Goal: Task Accomplishment & Management: Manage account settings

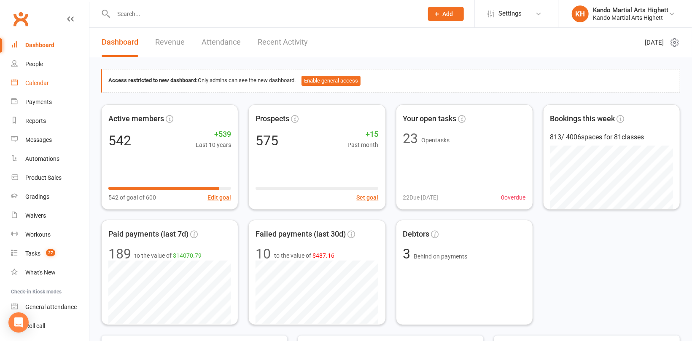
click at [34, 86] on div "Calendar" at bounding box center [37, 83] width 24 height 7
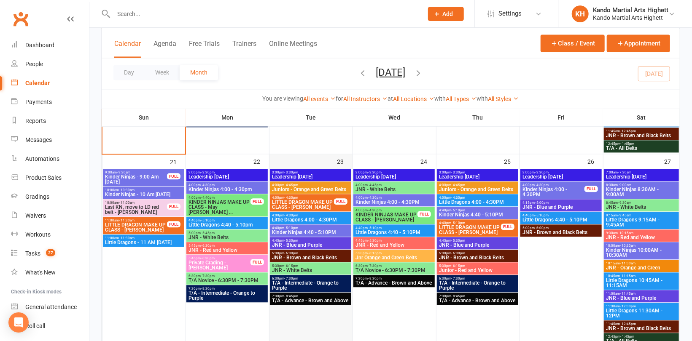
scroll to position [1180, 0]
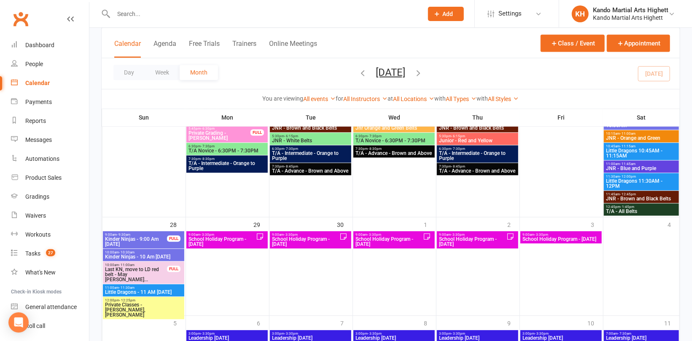
click at [319, 240] on span "School Holiday Program - [DATE]" at bounding box center [305, 242] width 68 height 10
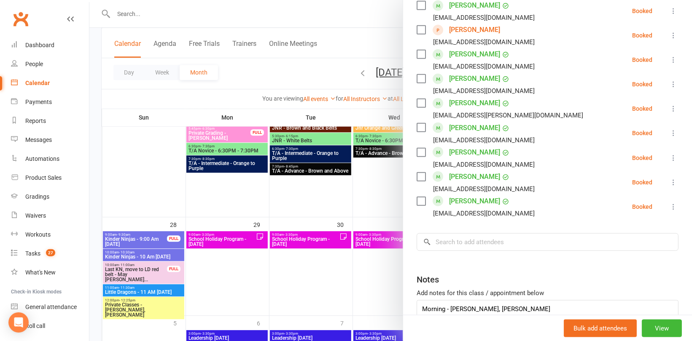
scroll to position [457, 0]
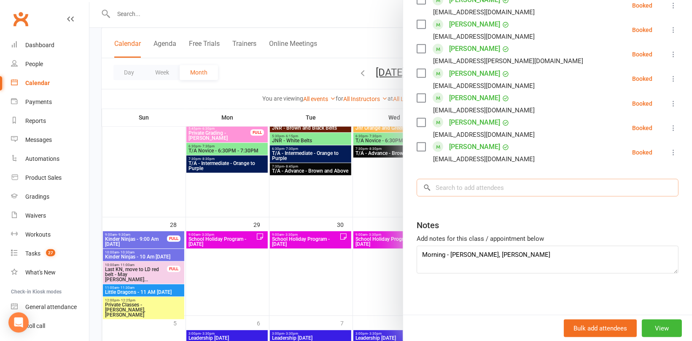
click at [468, 190] on input "search" at bounding box center [547, 188] width 262 height 18
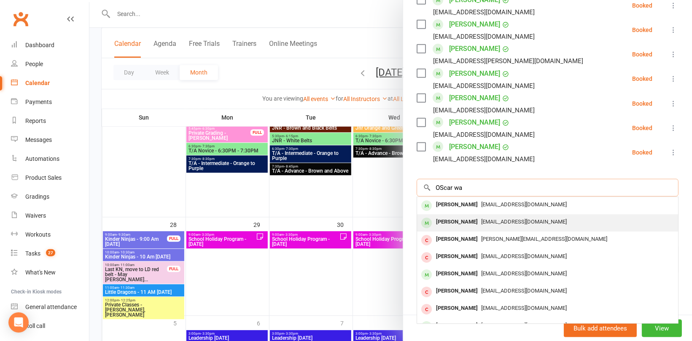
type input "OScar wa"
click at [475, 217] on div "[EMAIL_ADDRESS][DOMAIN_NAME]" at bounding box center [547, 222] width 254 height 12
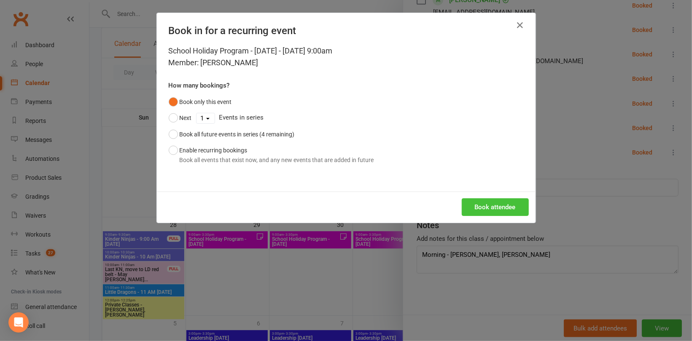
click at [479, 204] on button "Book attendee" at bounding box center [495, 208] width 67 height 18
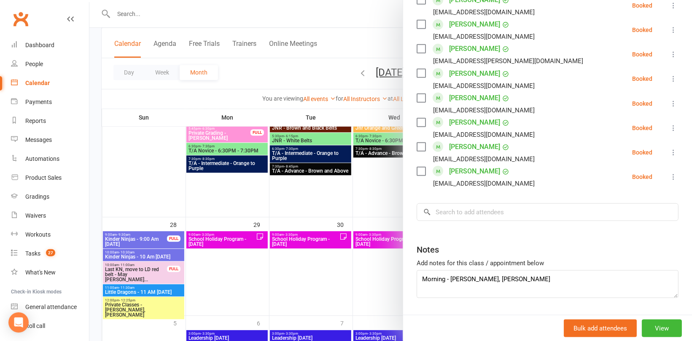
click at [470, 205] on input "search" at bounding box center [547, 213] width 262 height 18
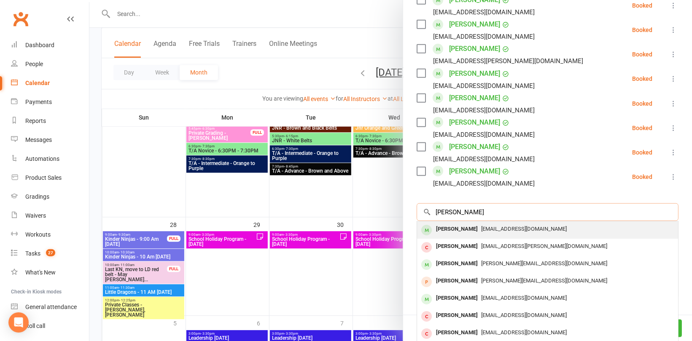
type input "[PERSON_NAME]"
click at [459, 228] on div "[PERSON_NAME]" at bounding box center [456, 229] width 48 height 12
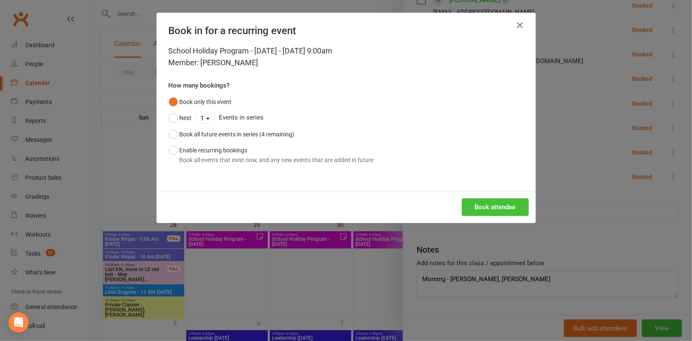
click at [500, 209] on button "Book attendee" at bounding box center [495, 208] width 67 height 18
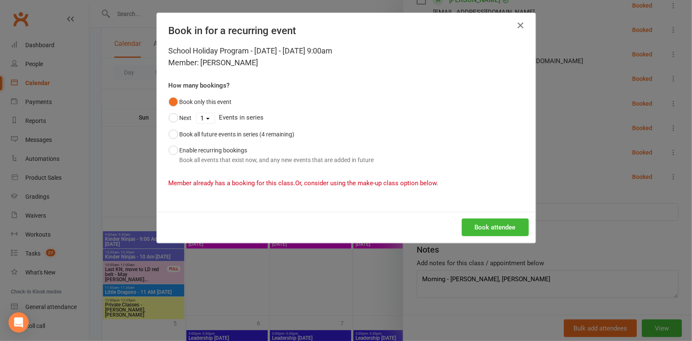
click at [517, 23] on icon "button" at bounding box center [520, 25] width 10 height 10
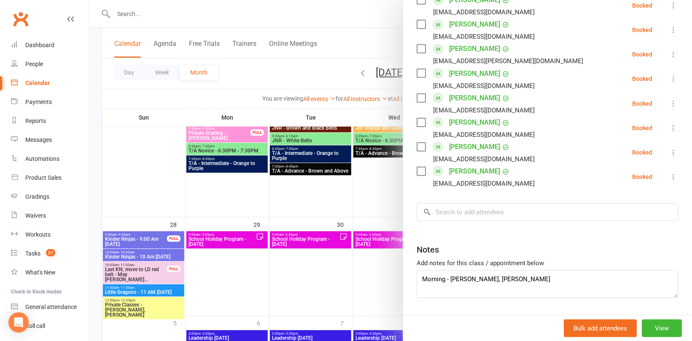
scroll to position [415, 0]
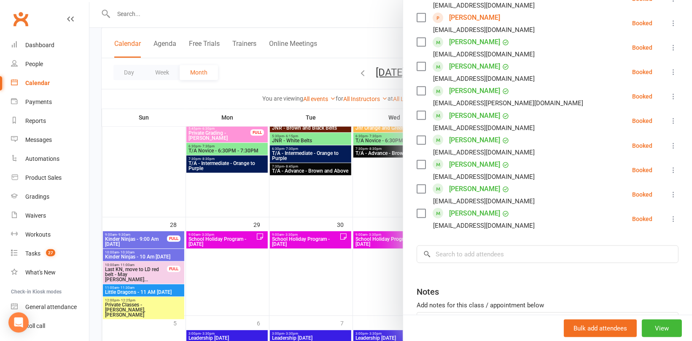
click at [230, 238] on div at bounding box center [390, 170] width 602 height 341
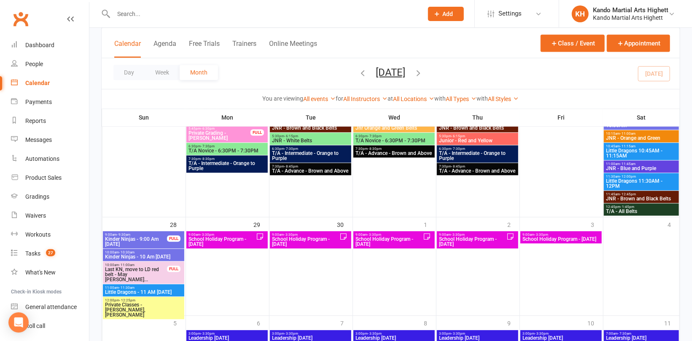
click at [242, 237] on span "School Holiday Program - [DATE]" at bounding box center [222, 242] width 68 height 10
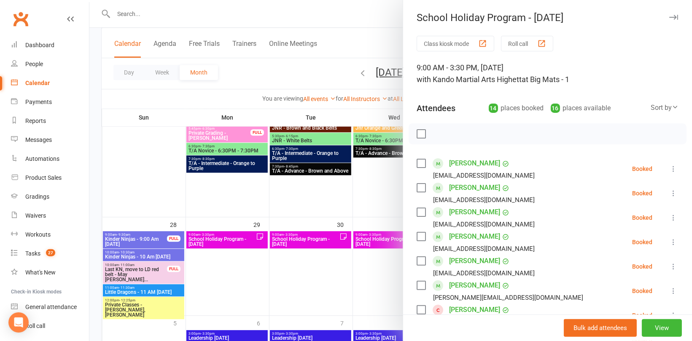
click at [303, 241] on div at bounding box center [390, 170] width 602 height 341
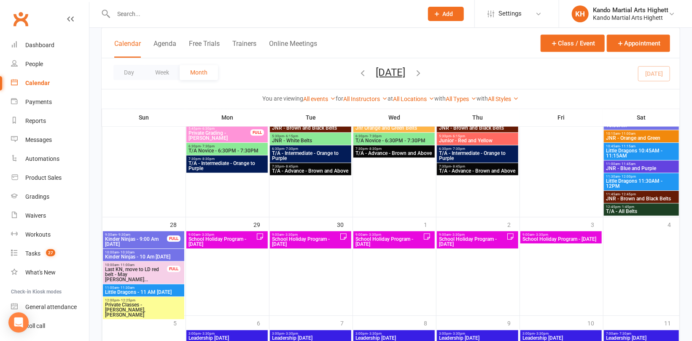
click at [321, 237] on span "School Holiday Program - [DATE]" at bounding box center [305, 242] width 68 height 10
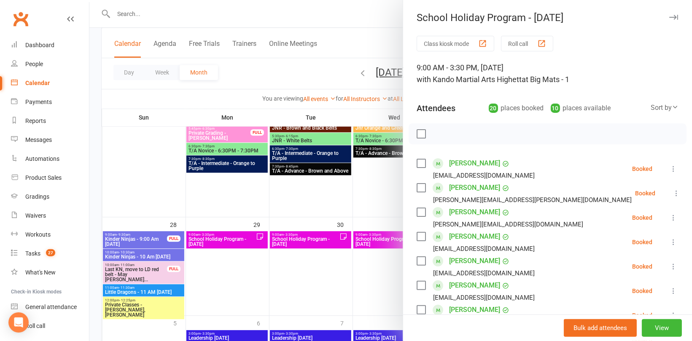
click at [378, 238] on div at bounding box center [390, 170] width 602 height 341
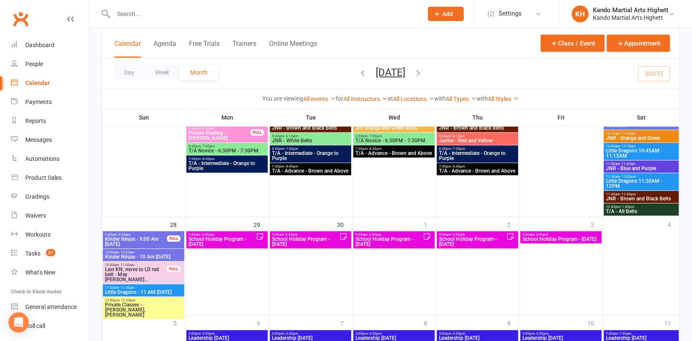
click at [392, 238] on span "School Holiday Program - [DATE]" at bounding box center [389, 242] width 68 height 10
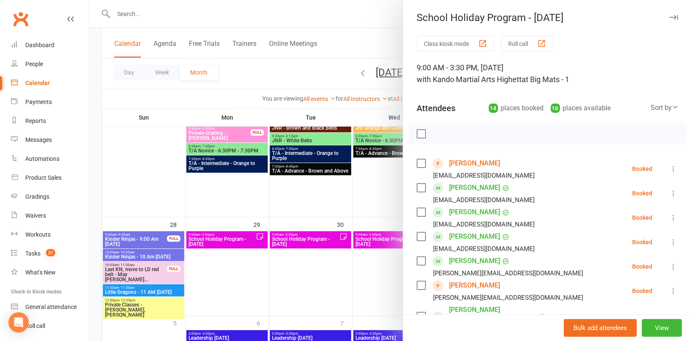
click at [373, 208] on div at bounding box center [390, 170] width 602 height 341
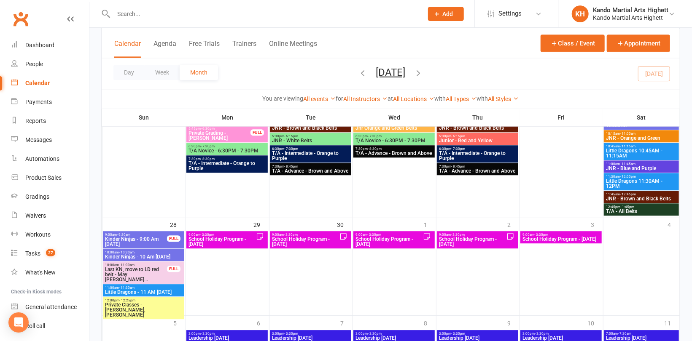
click at [456, 243] on span "School Holiday Program - [DATE]" at bounding box center [472, 242] width 68 height 10
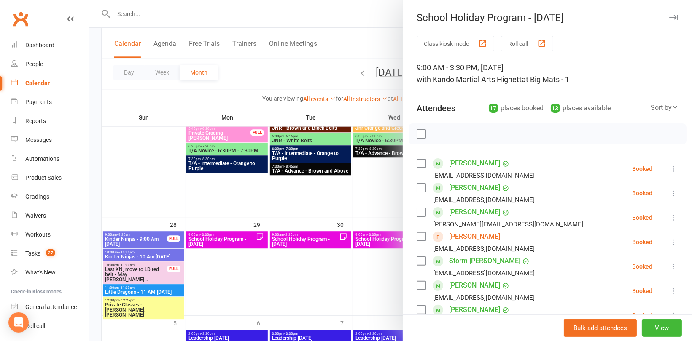
click at [361, 205] on div at bounding box center [390, 170] width 602 height 341
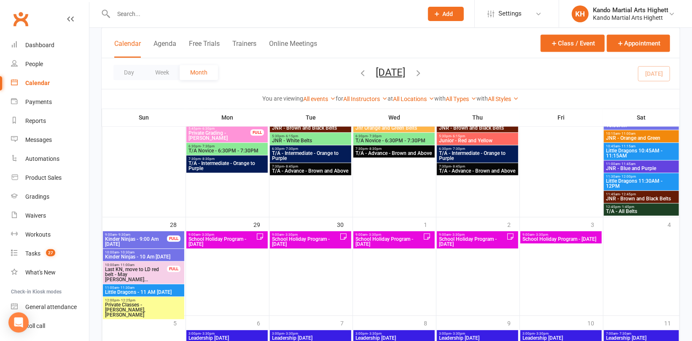
click at [542, 234] on span "- 3:30pm" at bounding box center [541, 235] width 14 height 4
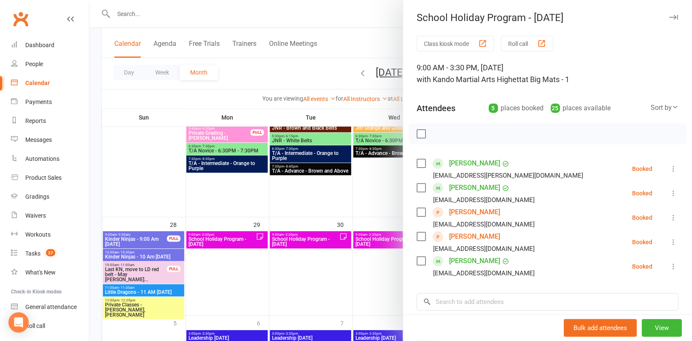
click at [373, 204] on div at bounding box center [390, 170] width 602 height 341
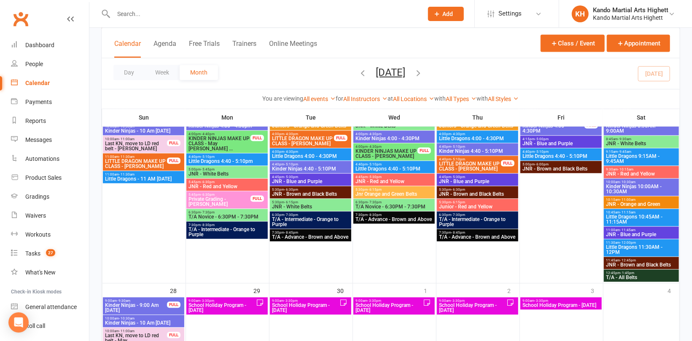
scroll to position [1096, 0]
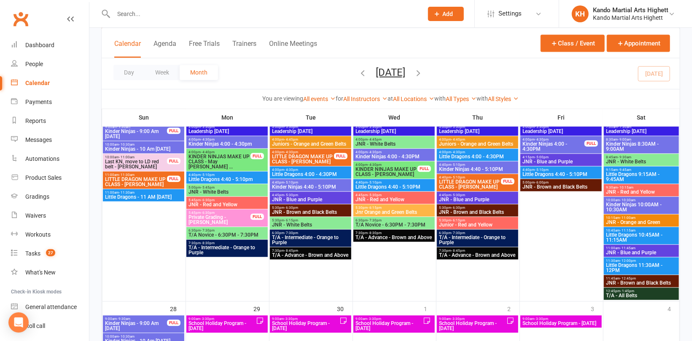
click at [137, 14] on input "text" at bounding box center [264, 14] width 306 height 12
paste input "[PERSON_NAME]"
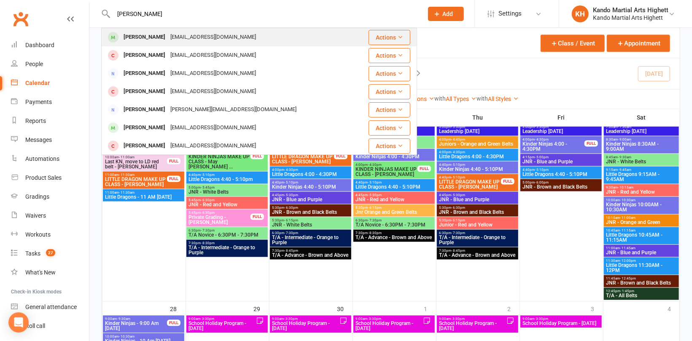
type input "[PERSON_NAME]"
click at [141, 35] on div "[PERSON_NAME]" at bounding box center [144, 37] width 47 height 12
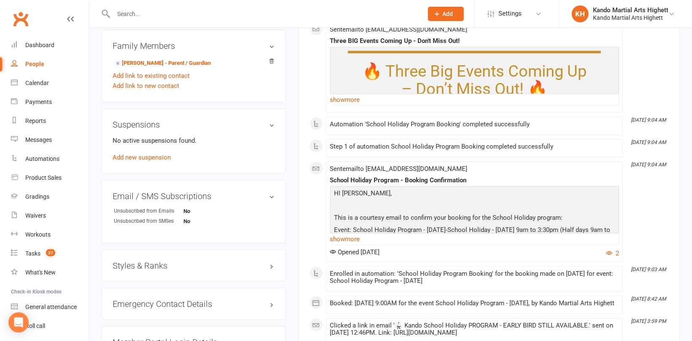
scroll to position [632, 0]
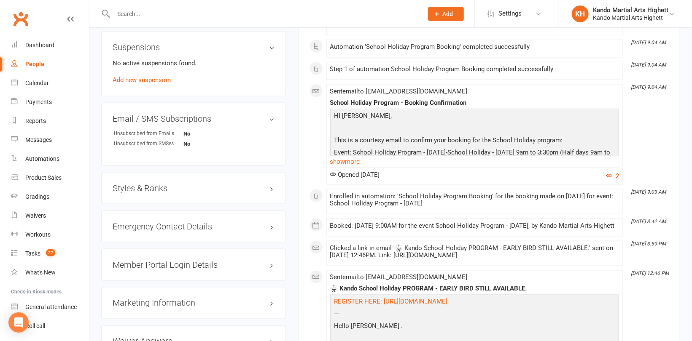
click at [155, 186] on h3 "Styles & Ranks" at bounding box center [194, 188] width 162 height 9
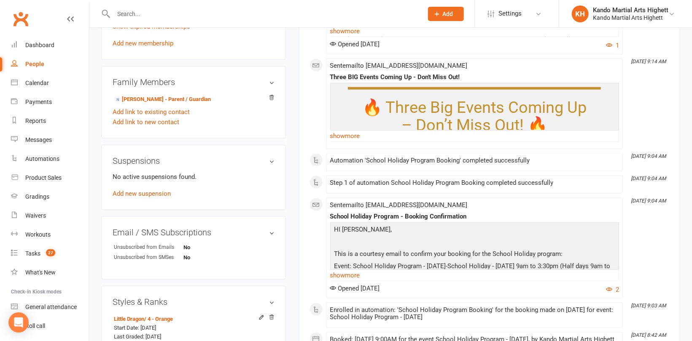
scroll to position [464, 0]
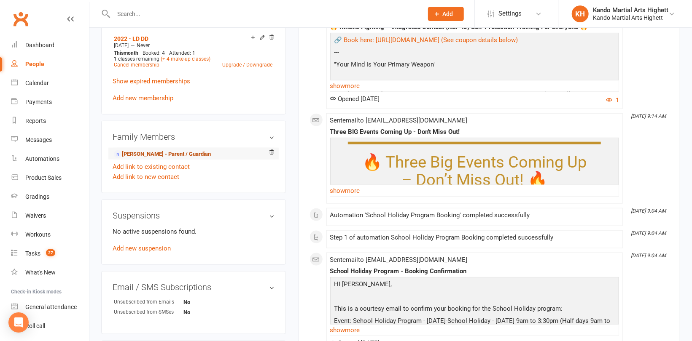
click at [167, 153] on link "[PERSON_NAME] - Parent / Guardian" at bounding box center [162, 154] width 97 height 9
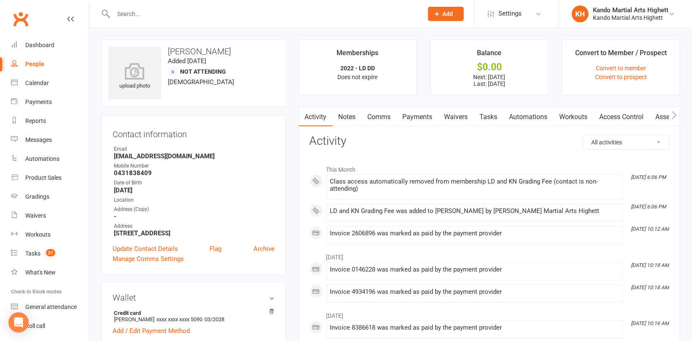
click at [416, 118] on link "Payments" at bounding box center [418, 116] width 42 height 19
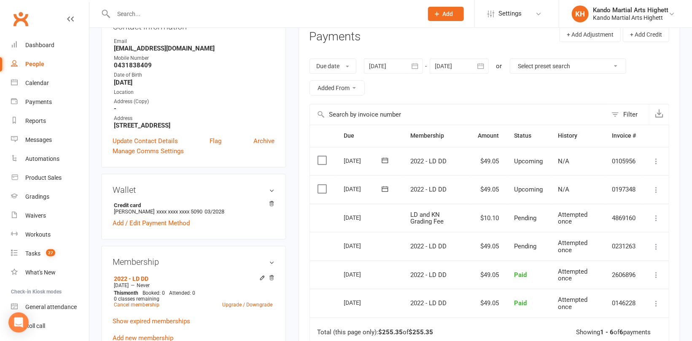
scroll to position [126, 0]
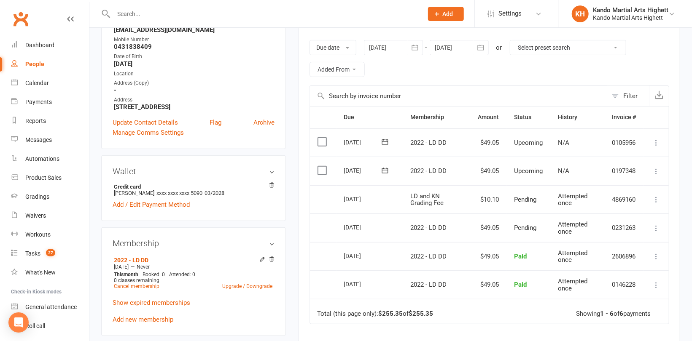
click at [145, 17] on input "text" at bounding box center [264, 14] width 306 height 12
paste input "[PERSON_NAME]"
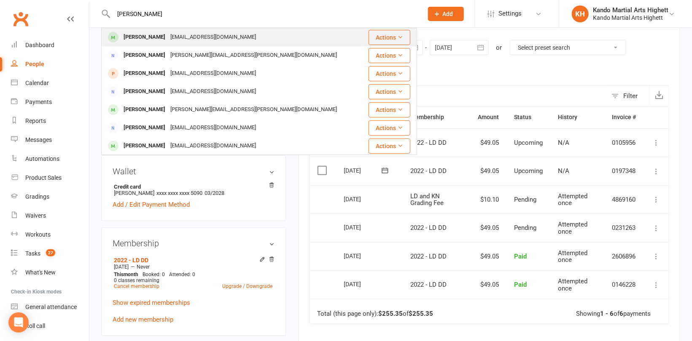
type input "[PERSON_NAME]"
click at [142, 31] on div "[PERSON_NAME] [EMAIL_ADDRESS][DOMAIN_NAME]" at bounding box center [232, 37] width 261 height 17
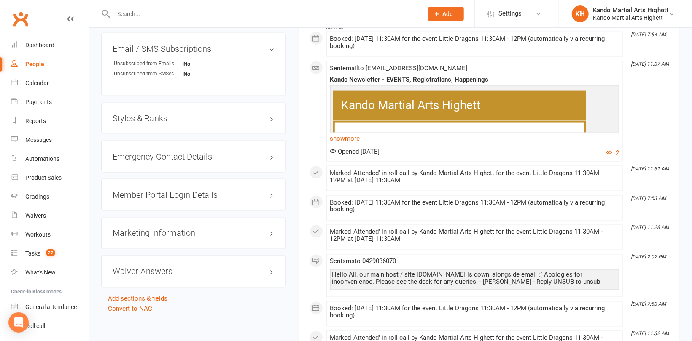
scroll to position [717, 0]
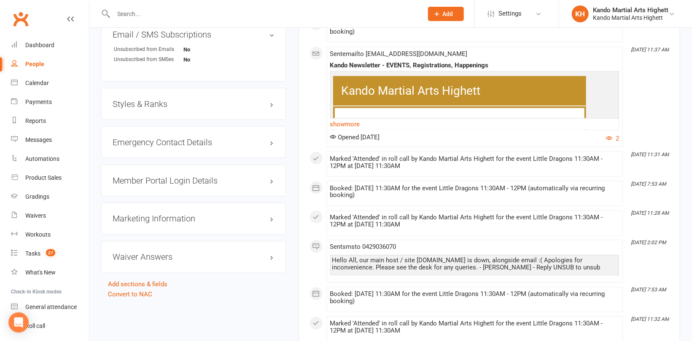
click at [135, 102] on h3 "Styles & Ranks" at bounding box center [194, 103] width 162 height 9
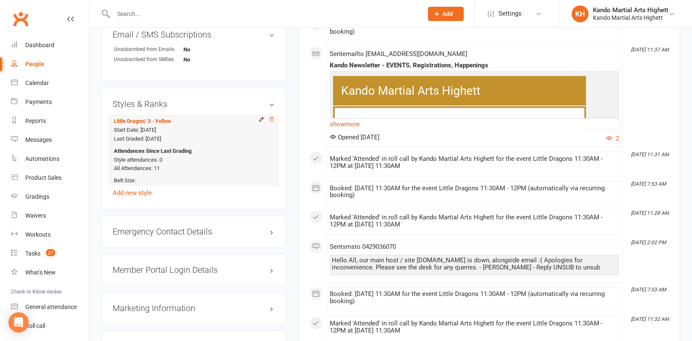
click at [269, 119] on icon at bounding box center [271, 120] width 6 height 6
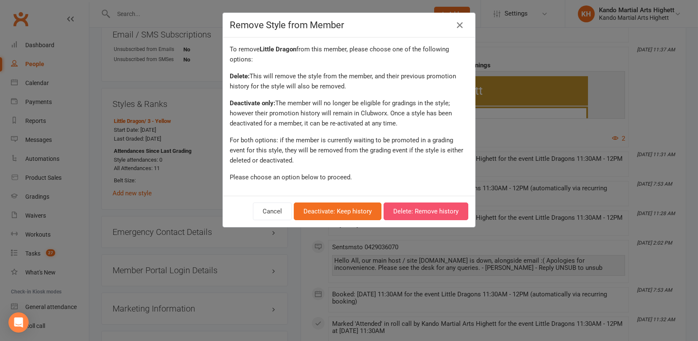
click at [429, 213] on button "Delete: Remove history" at bounding box center [426, 212] width 85 height 18
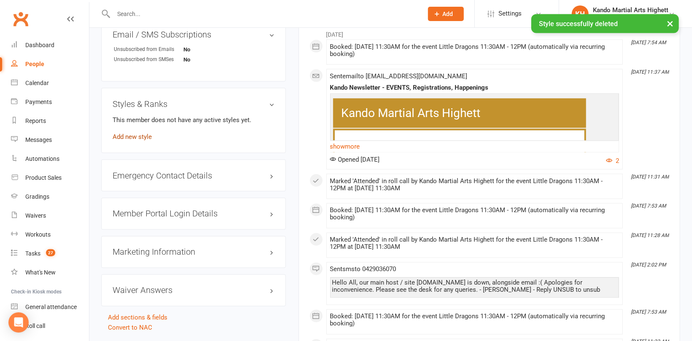
click at [140, 137] on link "Add new style" at bounding box center [132, 137] width 39 height 8
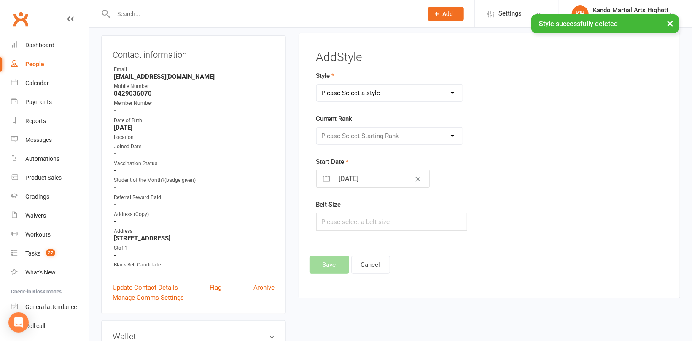
scroll to position [72, 0]
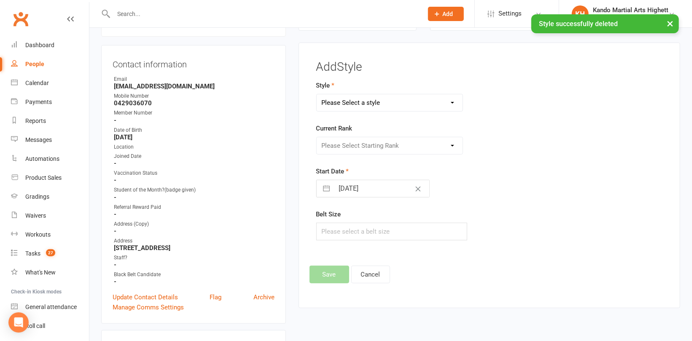
click at [359, 103] on select "Please Select a style [PERSON_NAME] Ninja Leadership Little Dragon Teen and Adu…" at bounding box center [390, 102] width 146 height 17
select select "1194"
click at [317, 94] on select "Please Select a style [PERSON_NAME] Ninja Leadership Little Dragon Teen and Adu…" at bounding box center [390, 102] width 146 height 17
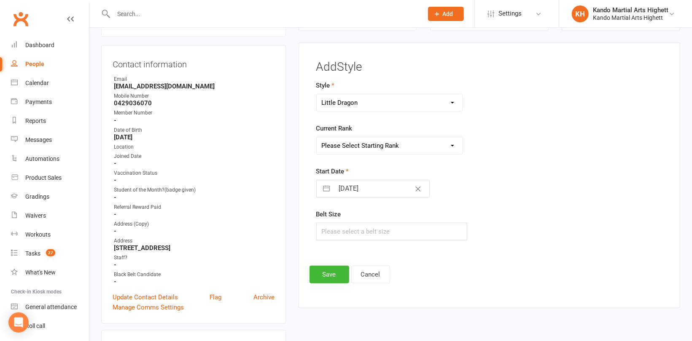
click at [381, 150] on select "Please Select Starting Rank 1 - White 2 - Red 3 - Yellow 4 - Orange 5 - Green 6…" at bounding box center [390, 145] width 146 height 17
select select "18380"
click at [317, 137] on select "Please Select Starting Rank 1 - White 2 - Red 3 - Yellow 4 - Orange 5 - Green 6…" at bounding box center [390, 145] width 146 height 17
click at [330, 268] on button "Save" at bounding box center [329, 275] width 40 height 18
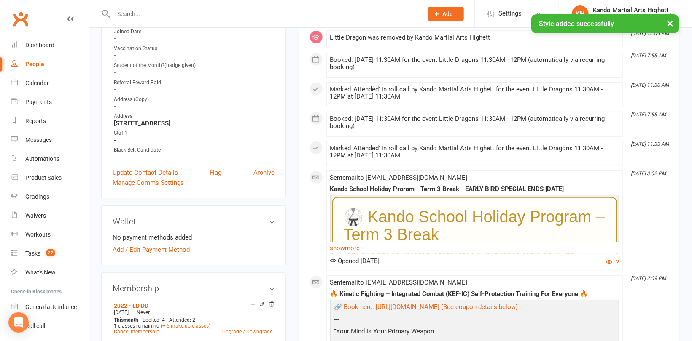
scroll to position [198, 0]
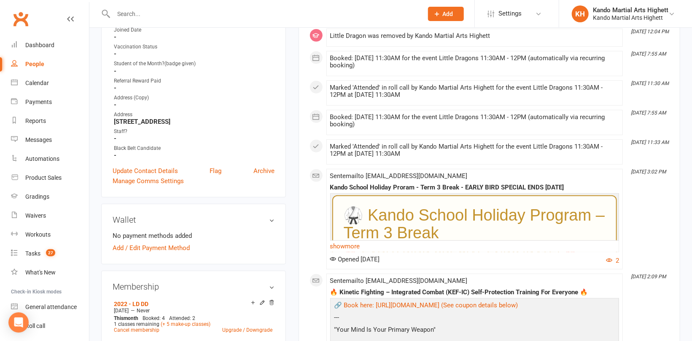
click at [134, 11] on input "text" at bounding box center [264, 14] width 306 height 12
paste input "[PERSON_NAME] Bistafa [PERSON_NAME]"
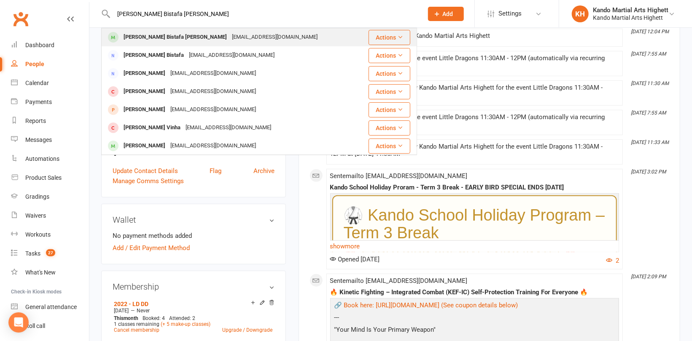
type input "[PERSON_NAME] Bistafa [PERSON_NAME]"
click at [229, 33] on div "[EMAIL_ADDRESS][DOMAIN_NAME]" at bounding box center [274, 37] width 91 height 12
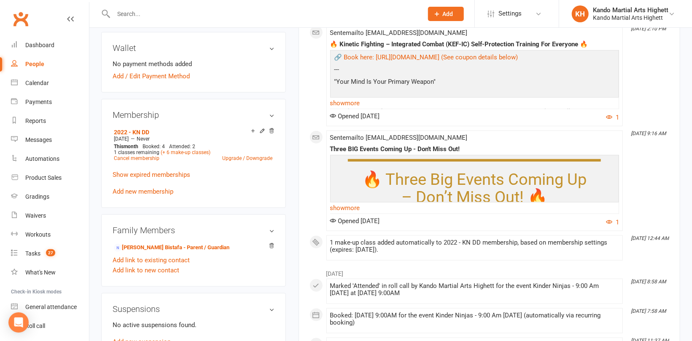
scroll to position [548, 0]
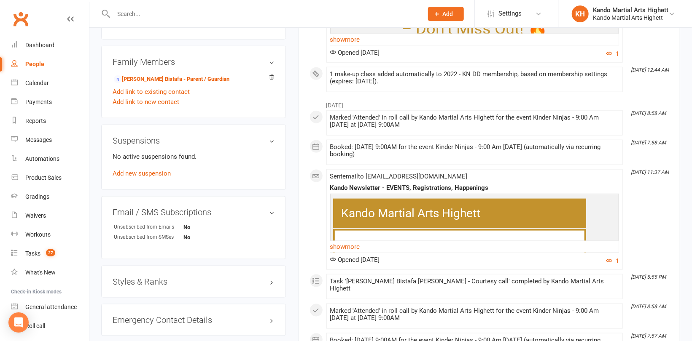
click at [154, 279] on div "Styles & Ranks" at bounding box center [193, 282] width 185 height 32
click at [166, 277] on h3 "Styles & Ranks" at bounding box center [194, 281] width 162 height 9
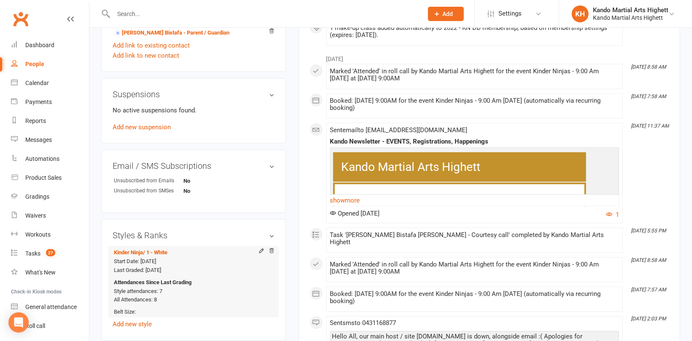
scroll to position [632, 0]
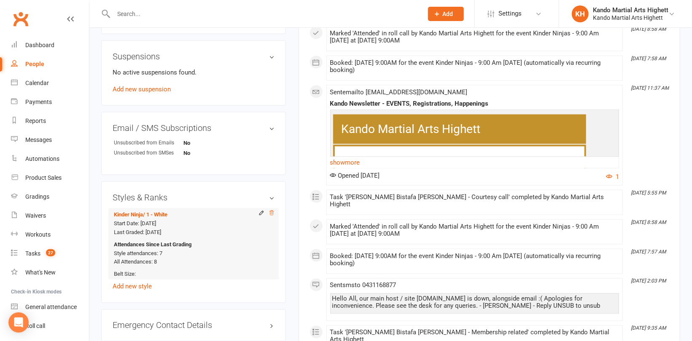
click at [270, 210] on icon at bounding box center [271, 213] width 6 height 6
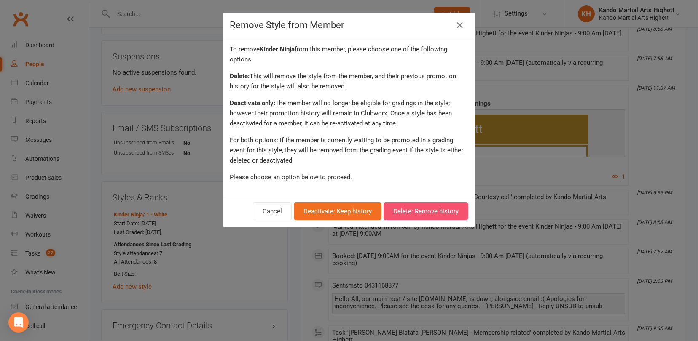
click at [442, 215] on button "Delete: Remove history" at bounding box center [426, 212] width 85 height 18
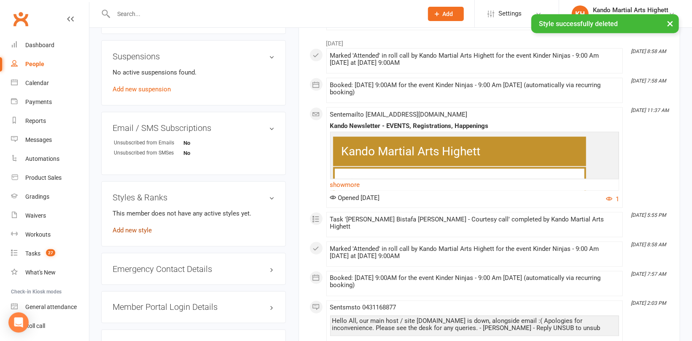
click at [132, 227] on link "Add new style" at bounding box center [132, 231] width 39 height 8
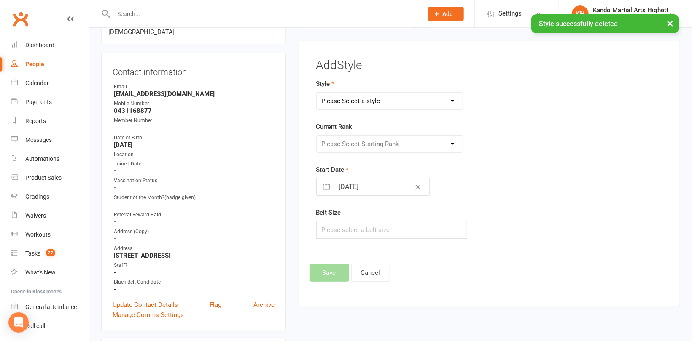
scroll to position [72, 0]
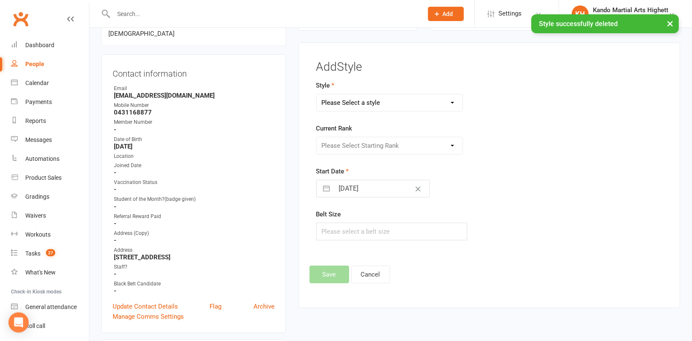
click at [391, 99] on select "Please Select a style [PERSON_NAME] Ninja Leadership Little Dragon Teen and Adu…" at bounding box center [390, 102] width 146 height 17
select select "1195"
click at [317, 94] on select "Please Select a style [PERSON_NAME] Ninja Leadership Little Dragon Teen and Adu…" at bounding box center [390, 102] width 146 height 17
click at [356, 151] on select "Please Select Starting Rank 1 - White 2 - Red 3 - Yellow 4 - Orange 5 - Green 6…" at bounding box center [390, 145] width 146 height 17
select select "18371"
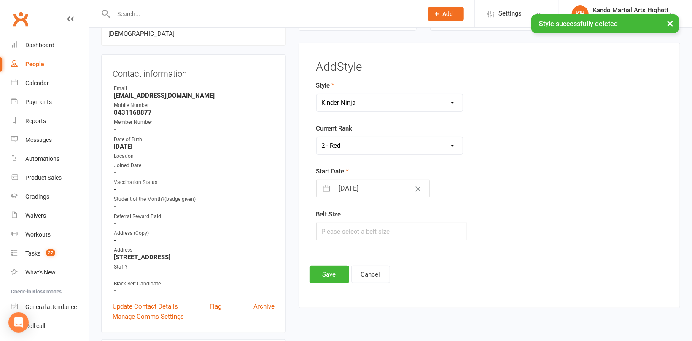
click at [317, 137] on select "Please Select Starting Rank 1 - White 2 - Red 3 - Yellow 4 - Orange 5 - Green 6…" at bounding box center [390, 145] width 146 height 17
drag, startPoint x: 316, startPoint y: 265, endPoint x: 321, endPoint y: 263, distance: 5.5
click at [315, 266] on button "Save" at bounding box center [329, 275] width 40 height 18
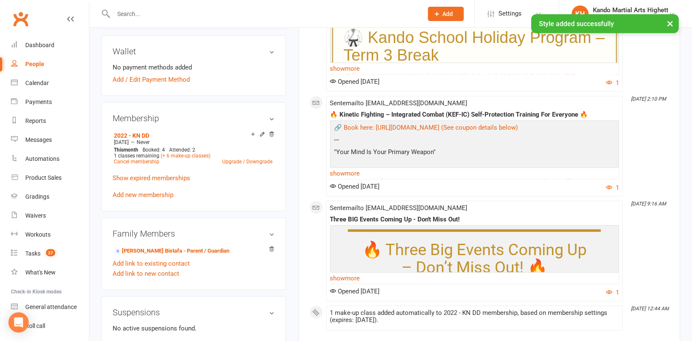
scroll to position [451, 0]
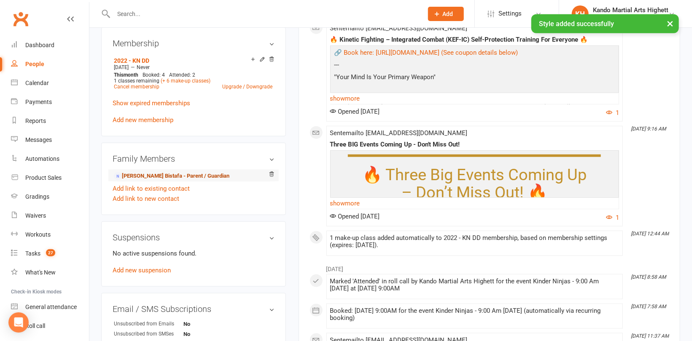
click at [142, 172] on link "[PERSON_NAME] Bistafa - Parent / Guardian" at bounding box center [171, 176] width 115 height 9
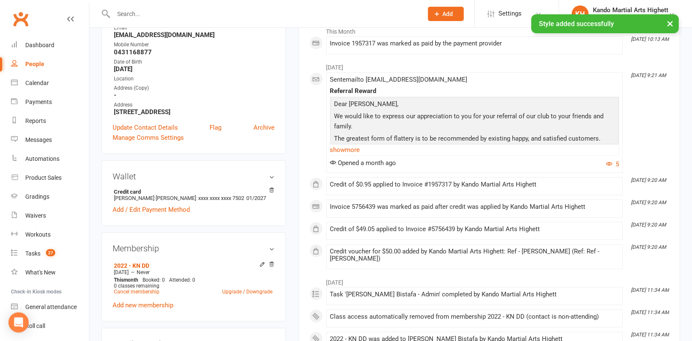
scroll to position [211, 0]
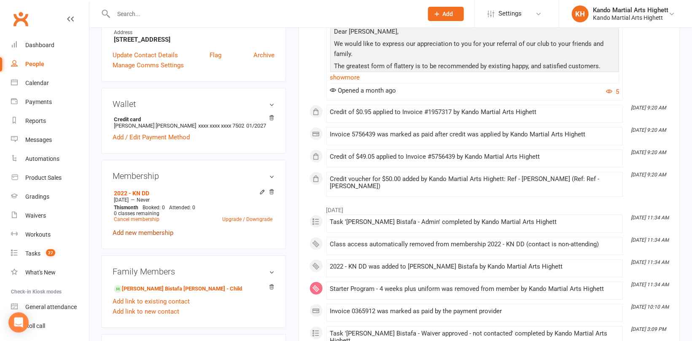
click at [158, 234] on link "Add new membership" at bounding box center [143, 233] width 61 height 8
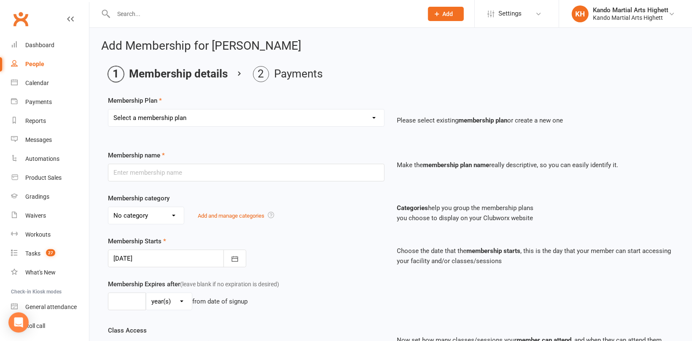
click at [162, 121] on select "Select a membership plan Create new Membership Plan Starter Program - 4 weeks p…" at bounding box center [246, 118] width 276 height 17
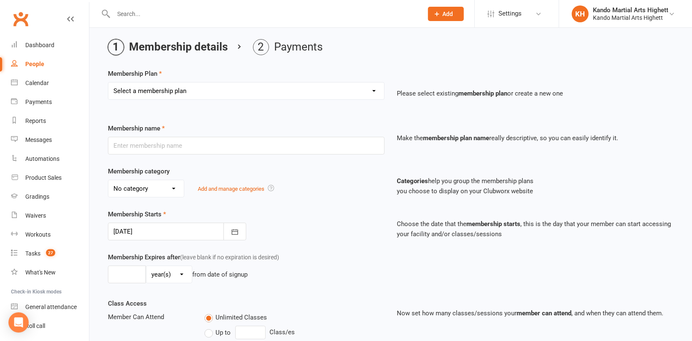
scroll to position [42, 0]
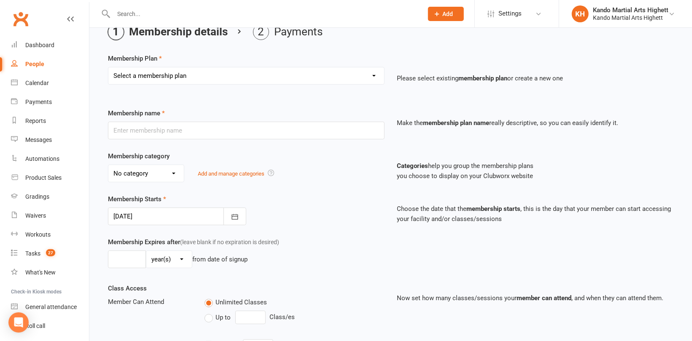
click at [185, 80] on select "Select a membership plan Create new Membership Plan Starter Program - 4 weeks p…" at bounding box center [246, 75] width 276 height 17
select select "17"
click at [108, 67] on select "Select a membership plan Create new Membership Plan Starter Program - 4 weeks p…" at bounding box center [246, 75] width 276 height 17
type input "LD and KN Grading Fee"
select select "10"
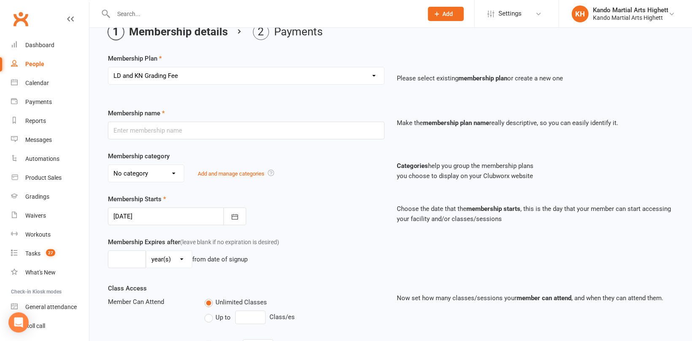
type input "1"
select select "0"
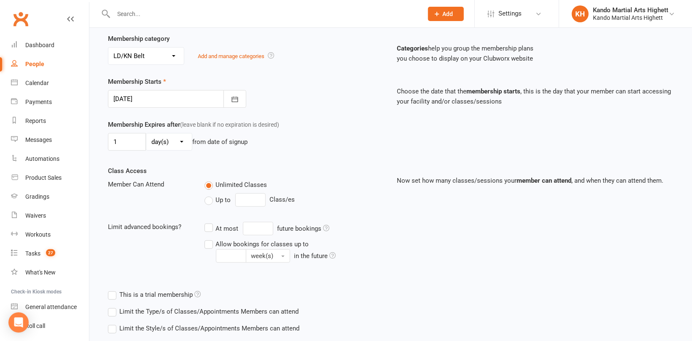
scroll to position [242, 0]
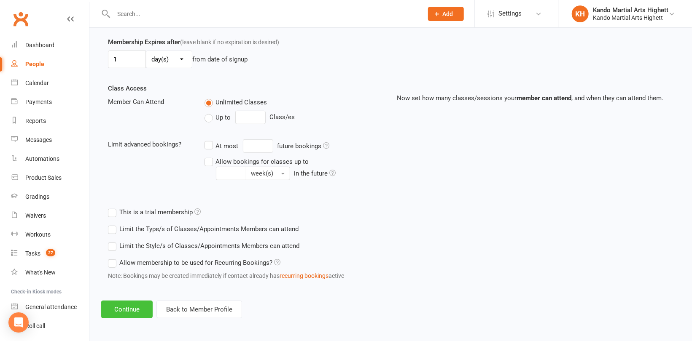
click at [120, 307] on button "Continue" at bounding box center [126, 310] width 51 height 18
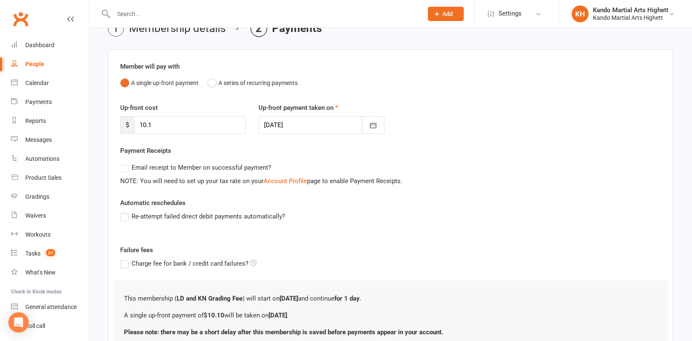
scroll to position [117, 0]
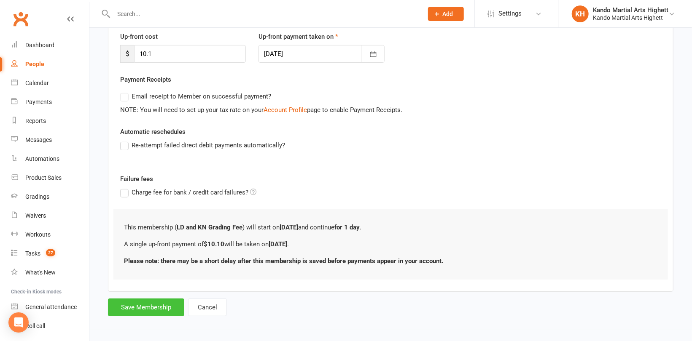
click at [140, 308] on button "Save Membership" at bounding box center [146, 308] width 76 height 18
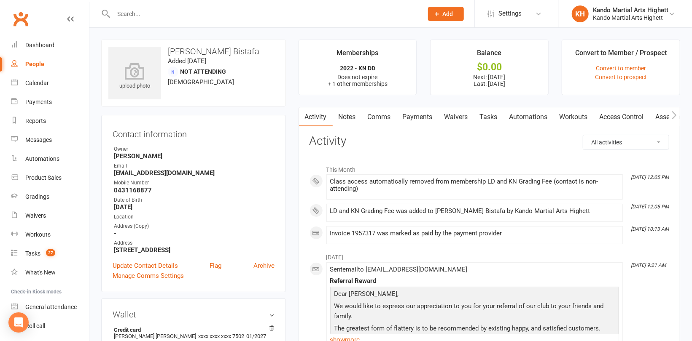
click at [123, 8] on input "text" at bounding box center [264, 14] width 306 height 12
paste input "[PERSON_NAME]"
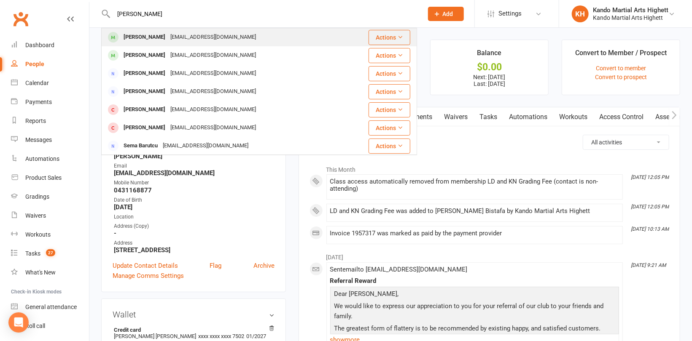
type input "[PERSON_NAME]"
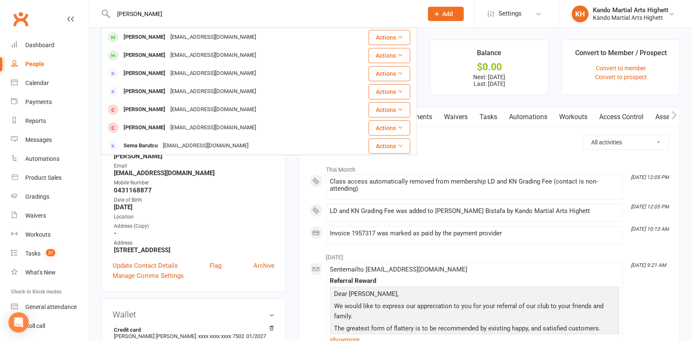
click at [139, 33] on div "[PERSON_NAME]" at bounding box center [144, 37] width 47 height 12
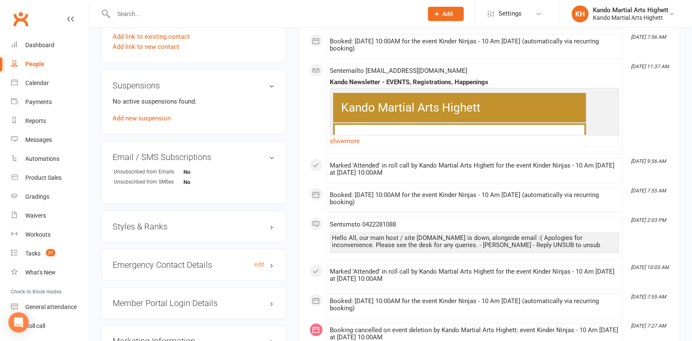
scroll to position [674, 0]
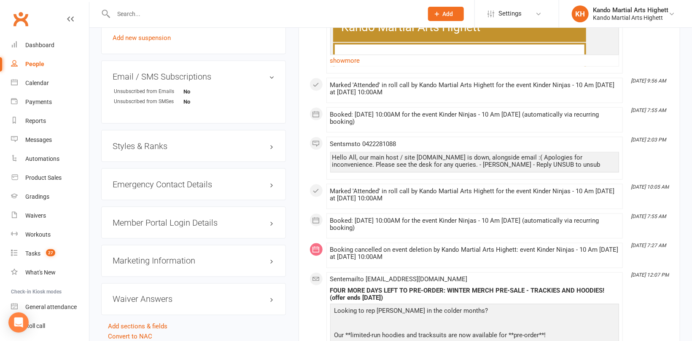
click at [152, 146] on h3 "Styles & Ranks" at bounding box center [194, 146] width 162 height 9
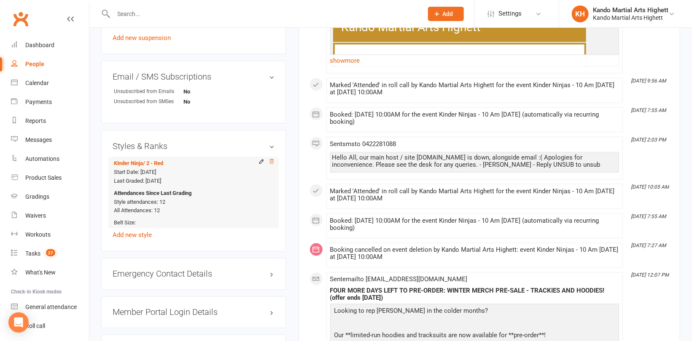
click at [274, 163] on icon at bounding box center [271, 162] width 6 height 6
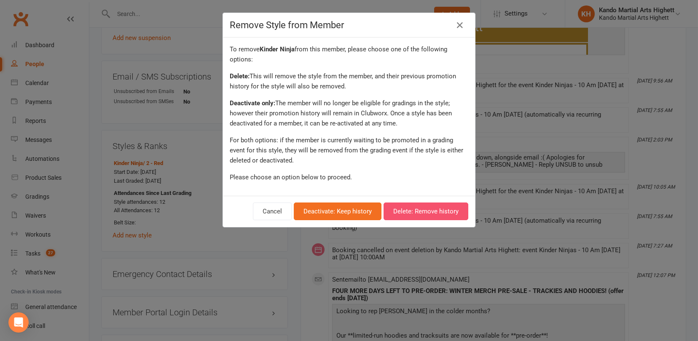
click at [411, 209] on button "Delete: Remove history" at bounding box center [426, 212] width 85 height 18
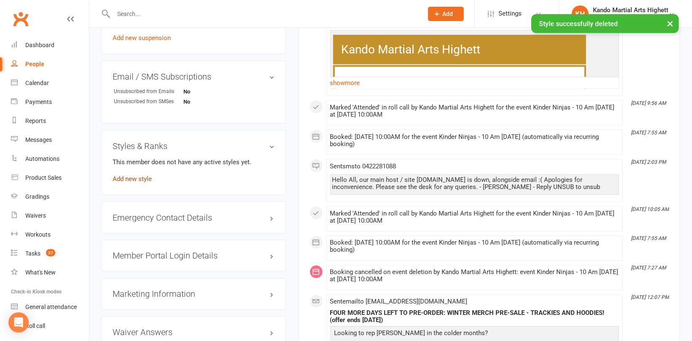
click at [131, 179] on link "Add new style" at bounding box center [132, 179] width 39 height 8
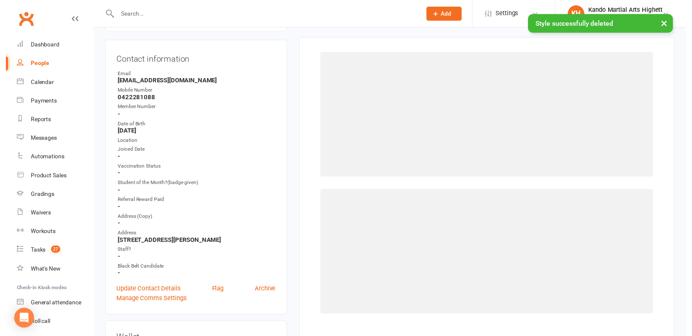
scroll to position [72, 0]
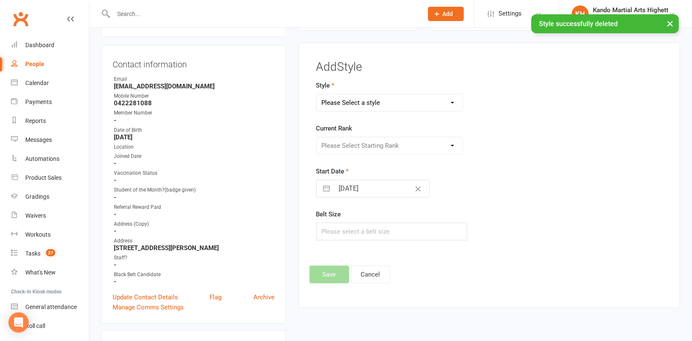
click at [419, 95] on select "Please Select a style [PERSON_NAME] Ninja Leadership Little Dragon Teen and Adu…" at bounding box center [390, 102] width 146 height 17
select select "1195"
click at [317, 94] on select "Please Select a style [PERSON_NAME] Ninja Leadership Little Dragon Teen and Adu…" at bounding box center [390, 102] width 146 height 17
click at [377, 142] on select "Please Select Starting Rank 1 - White 2 - Red 3 - Yellow 4 - Orange 5 - Green 6…" at bounding box center [390, 145] width 146 height 17
select select "18372"
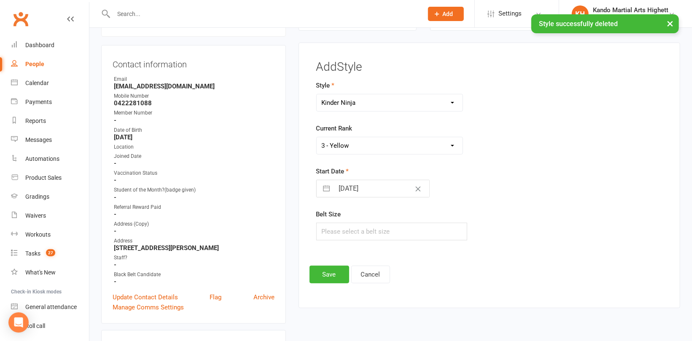
click at [317, 137] on select "Please Select Starting Rank 1 - White 2 - Red 3 - Yellow 4 - Orange 5 - Green 6…" at bounding box center [390, 145] width 146 height 17
click at [337, 266] on button "Save" at bounding box center [329, 275] width 40 height 18
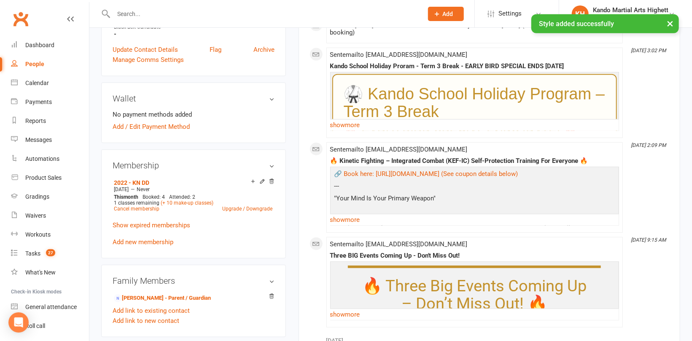
scroll to position [367, 0]
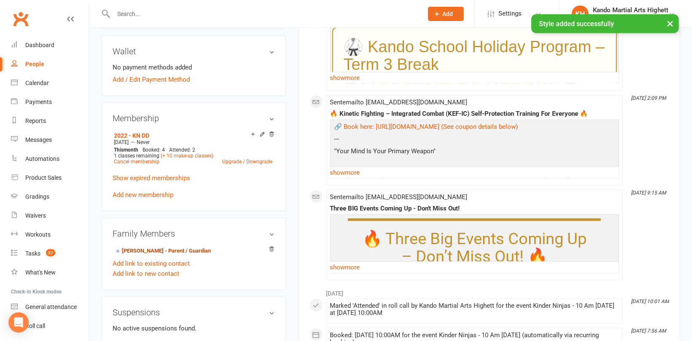
drag, startPoint x: 145, startPoint y: 249, endPoint x: 167, endPoint y: 242, distance: 23.7
click at [145, 249] on link "[PERSON_NAME] - Parent / Guardian" at bounding box center [162, 251] width 97 height 9
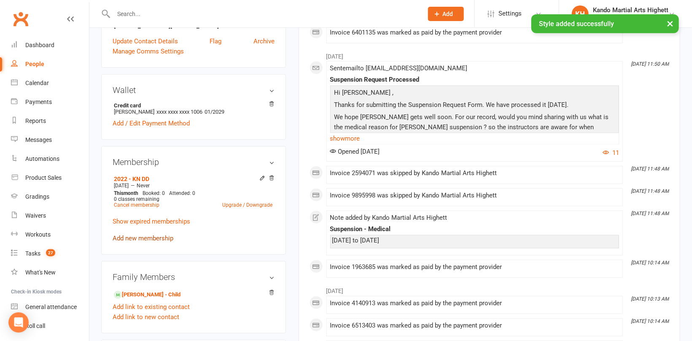
scroll to position [211, 0]
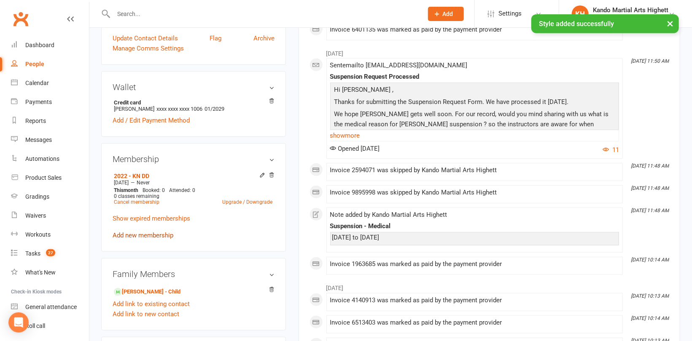
click at [132, 233] on link "Add new membership" at bounding box center [143, 236] width 61 height 8
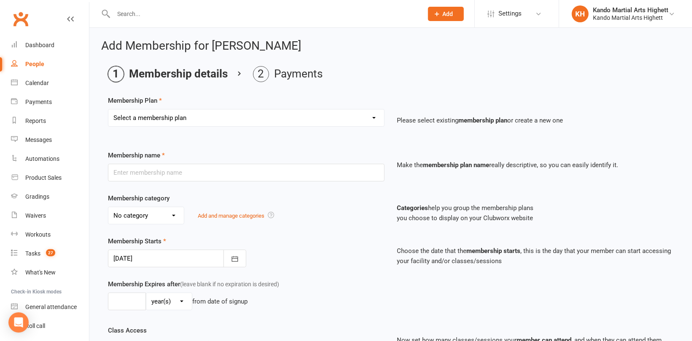
click at [194, 120] on select "Select a membership plan Create new Membership Plan Starter Program - 4 weeks p…" at bounding box center [246, 118] width 276 height 17
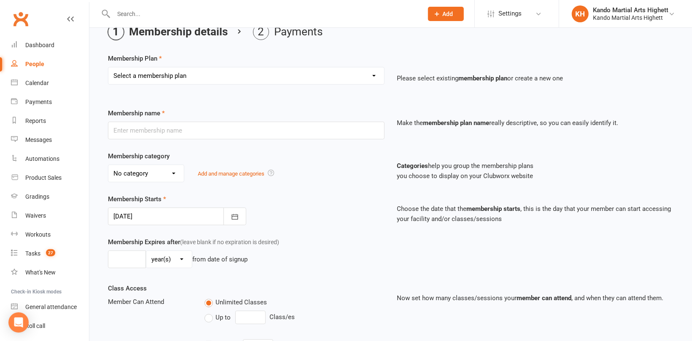
click at [189, 82] on select "Select a membership plan Create new Membership Plan Starter Program - 4 weeks p…" at bounding box center [246, 75] width 276 height 17
select select "17"
click at [108, 67] on select "Select a membership plan Create new Membership Plan Starter Program - 4 weeks p…" at bounding box center [246, 75] width 276 height 17
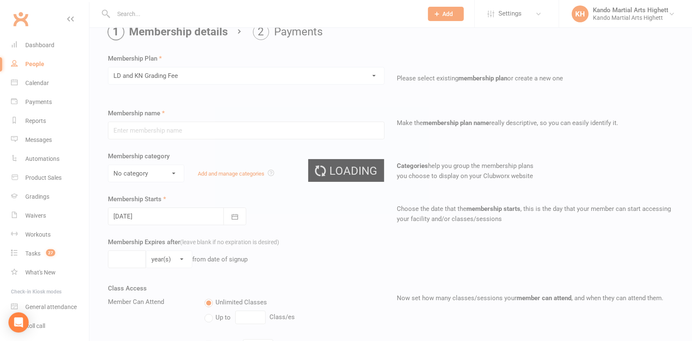
type input "LD and KN Grading Fee"
select select "10"
type input "1"
select select "0"
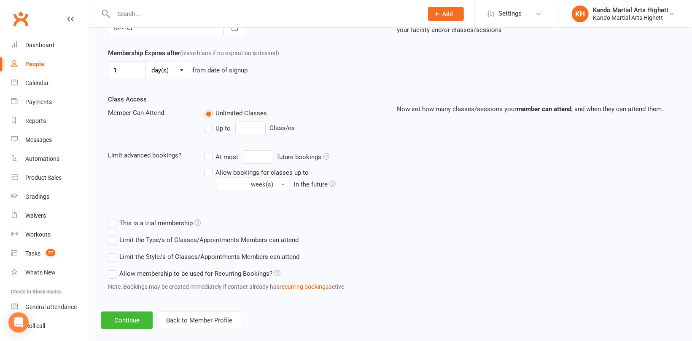
scroll to position [242, 0]
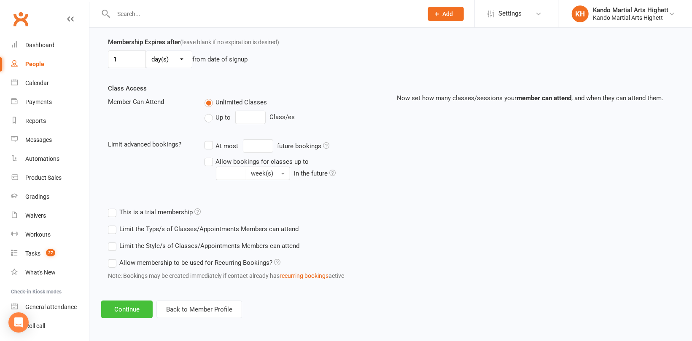
click at [137, 303] on button "Continue" at bounding box center [126, 310] width 51 height 18
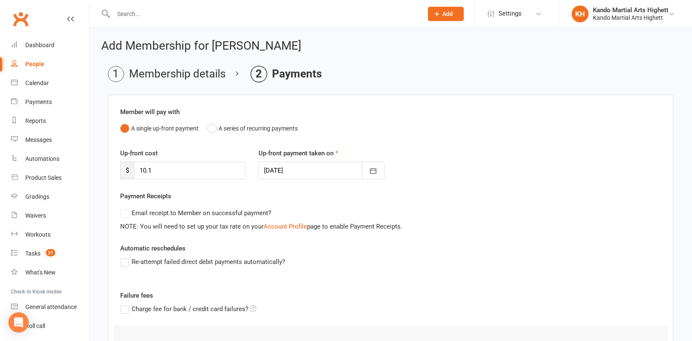
scroll to position [117, 0]
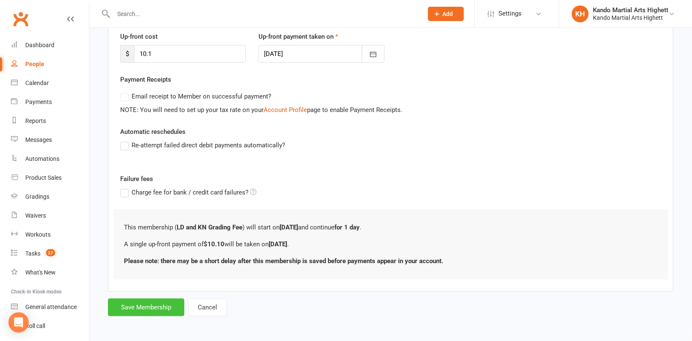
click at [151, 303] on button "Save Membership" at bounding box center [146, 308] width 76 height 18
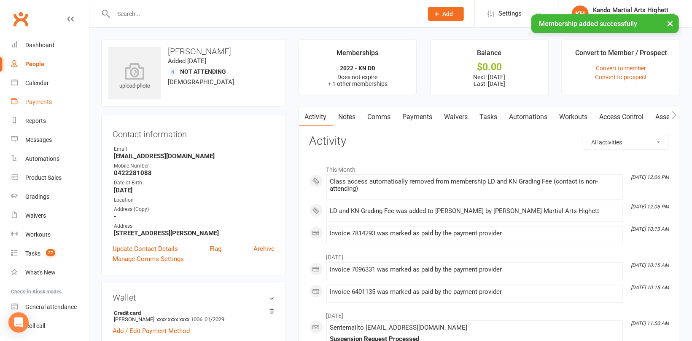
click at [41, 103] on div "Payments" at bounding box center [38, 102] width 27 height 7
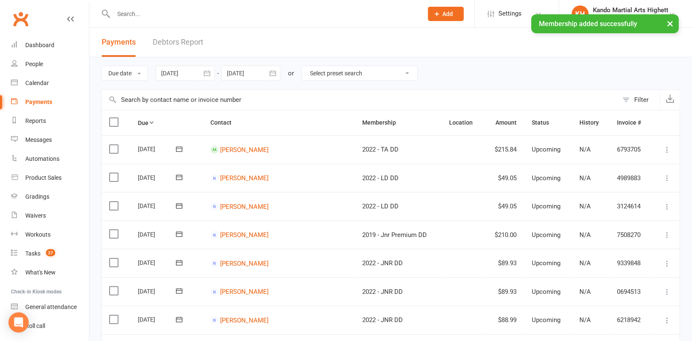
click at [180, 41] on link "Debtors Report" at bounding box center [178, 42] width 51 height 29
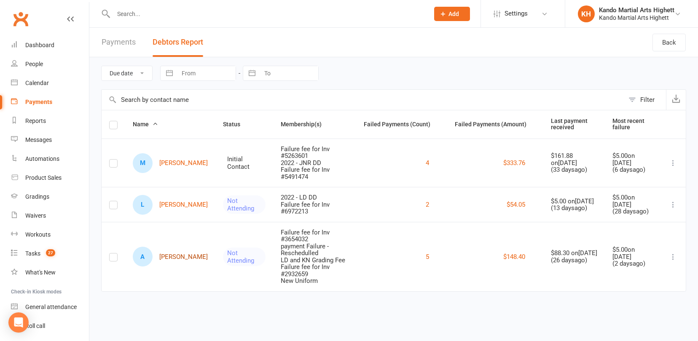
click at [172, 258] on link "A [PERSON_NAME]" at bounding box center [170, 257] width 75 height 20
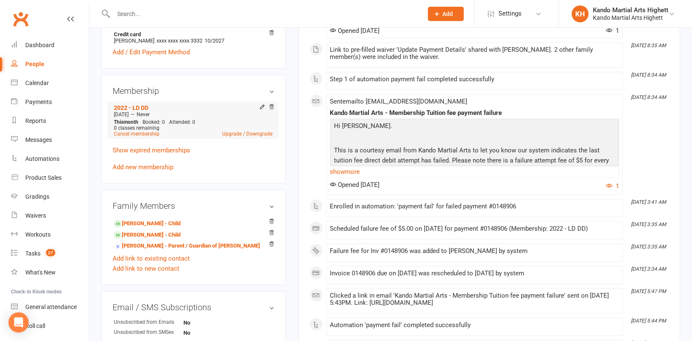
scroll to position [295, 0]
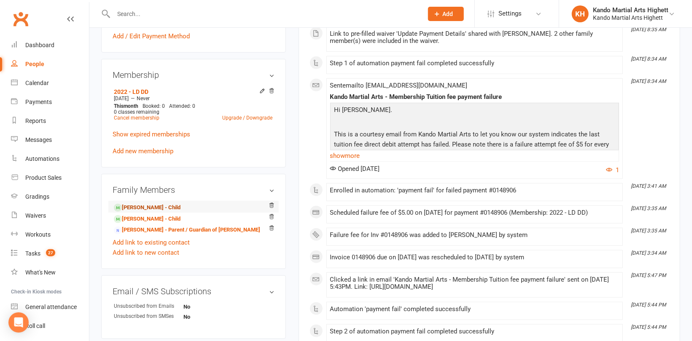
click at [155, 204] on link "[PERSON_NAME] - Child" at bounding box center [147, 208] width 67 height 9
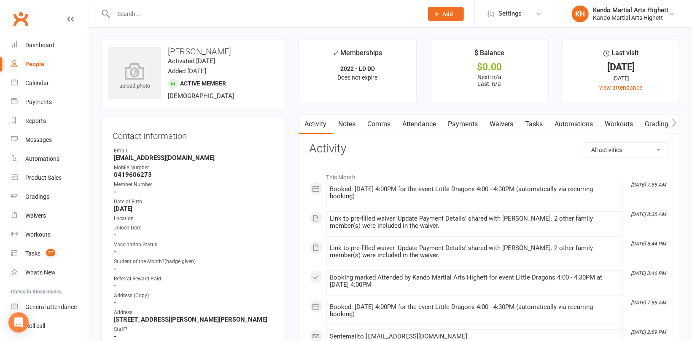
click at [412, 123] on link "Attendance" at bounding box center [420, 124] width 46 height 19
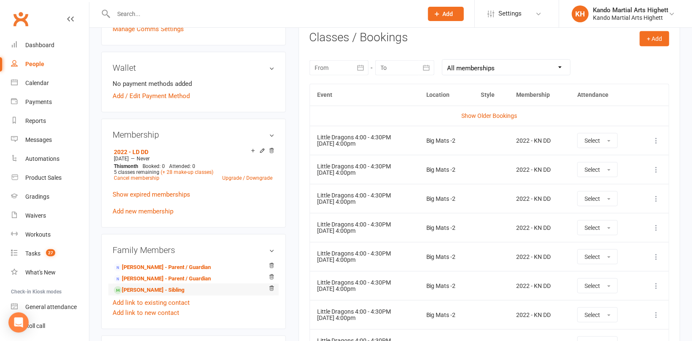
scroll to position [421, 0]
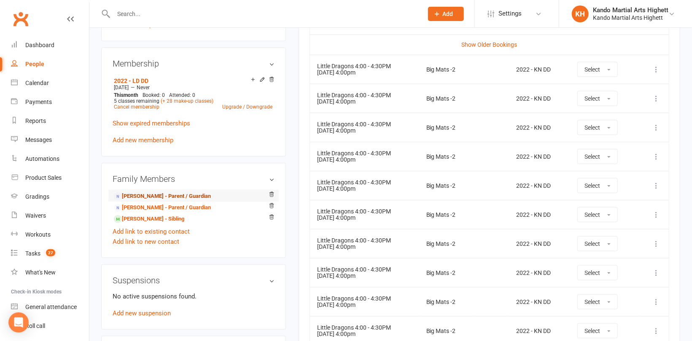
click at [176, 193] on link "[PERSON_NAME] - Parent / Guardian" at bounding box center [162, 196] width 97 height 9
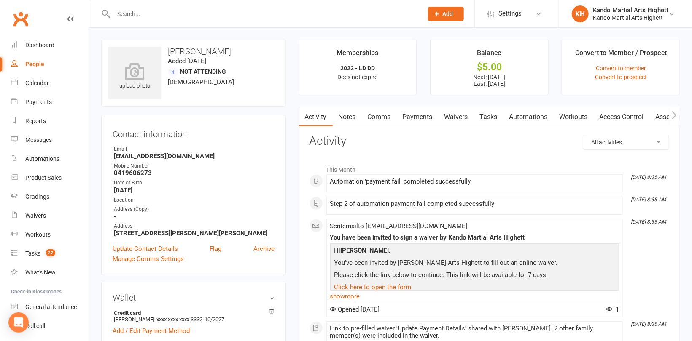
click at [425, 119] on link "Payments" at bounding box center [418, 116] width 42 height 19
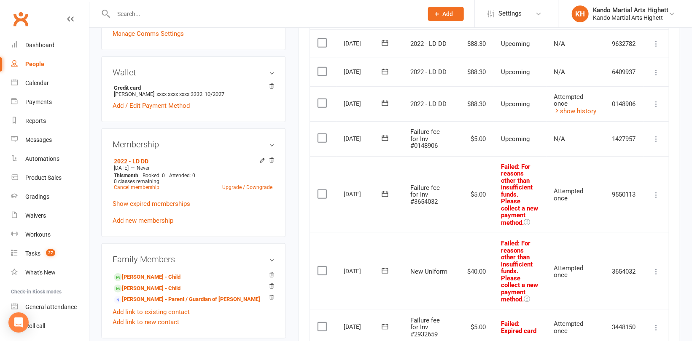
scroll to position [211, 0]
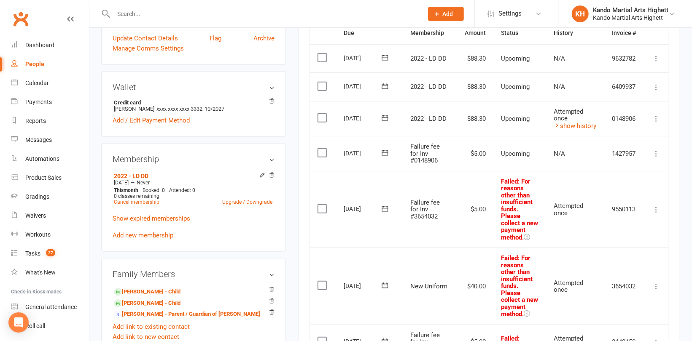
click at [35, 64] on div "People" at bounding box center [34, 64] width 19 height 7
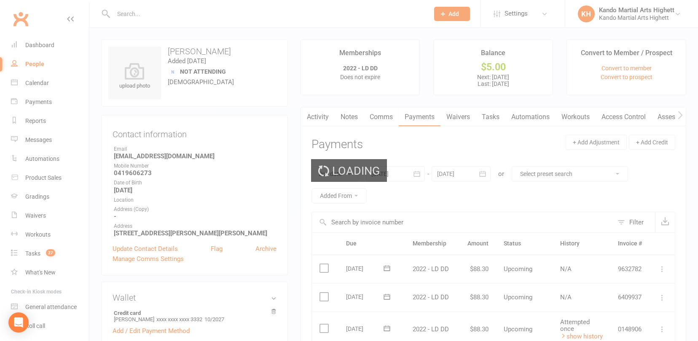
select select "100"
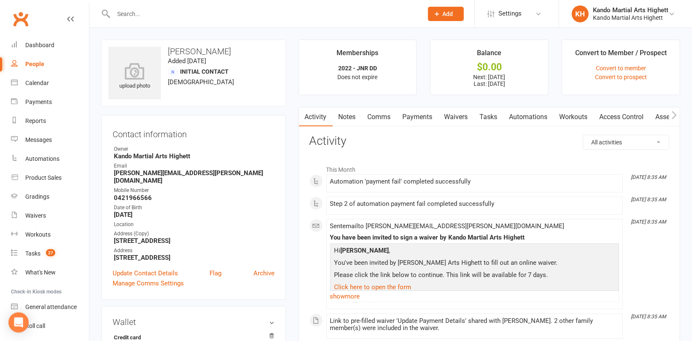
click at [414, 113] on link "Payments" at bounding box center [418, 116] width 42 height 19
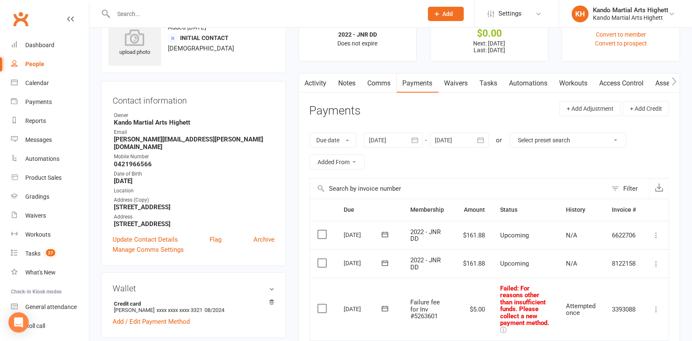
scroll to position [84, 0]
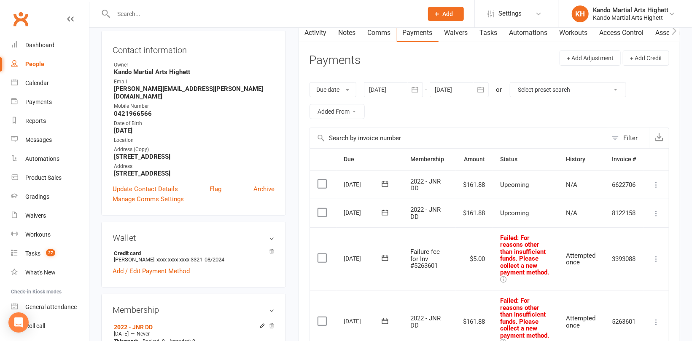
click at [390, 97] on div at bounding box center [393, 89] width 59 height 15
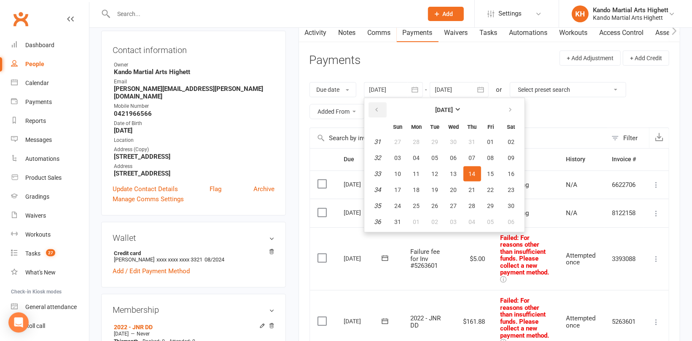
drag, startPoint x: 370, startPoint y: 112, endPoint x: 386, endPoint y: 118, distance: 17.2
click at [370, 112] on button "button" at bounding box center [377, 109] width 18 height 15
click at [431, 142] on button "01" at bounding box center [435, 141] width 18 height 15
type input "01 Jul 2025"
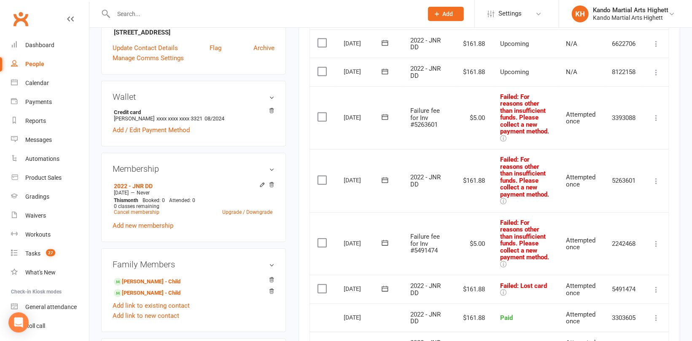
scroll to position [211, 0]
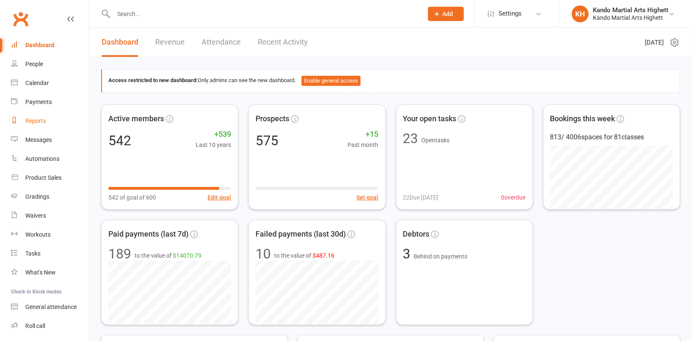
click at [35, 121] on div "Reports" at bounding box center [35, 121] width 21 height 7
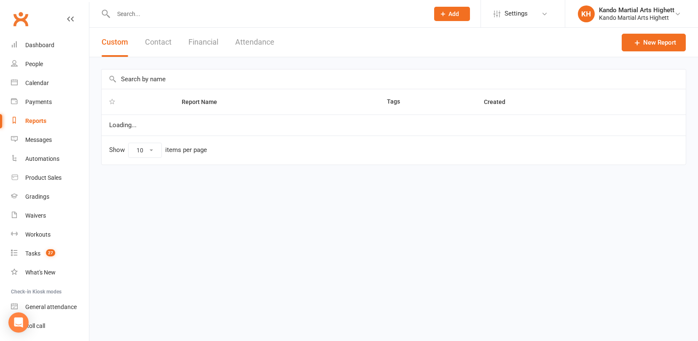
select select "100"
click at [50, 104] on div "Payments" at bounding box center [38, 102] width 27 height 7
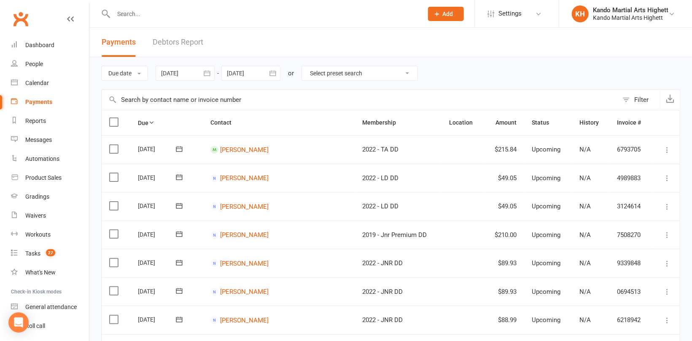
click at [206, 40] on div "Payments Debtors Report" at bounding box center [152, 42] width 126 height 29
click at [185, 44] on link "Debtors Report" at bounding box center [178, 42] width 51 height 29
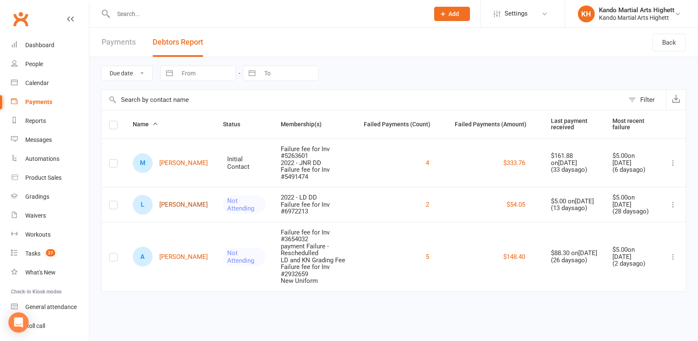
click at [179, 209] on link "L Laura Dockendorff" at bounding box center [170, 205] width 75 height 20
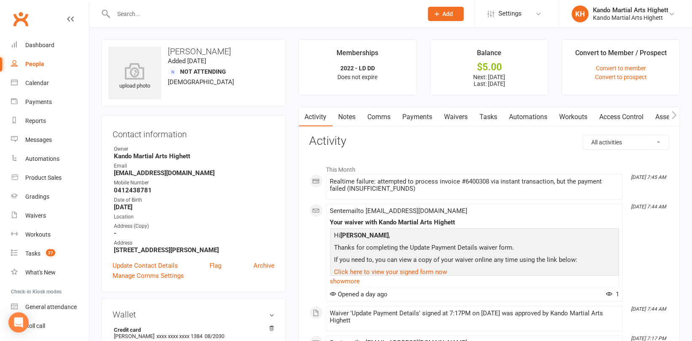
click at [427, 116] on link "Payments" at bounding box center [418, 116] width 42 height 19
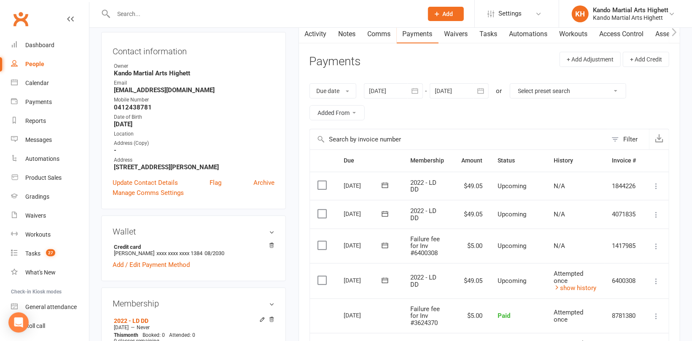
scroll to position [84, 0]
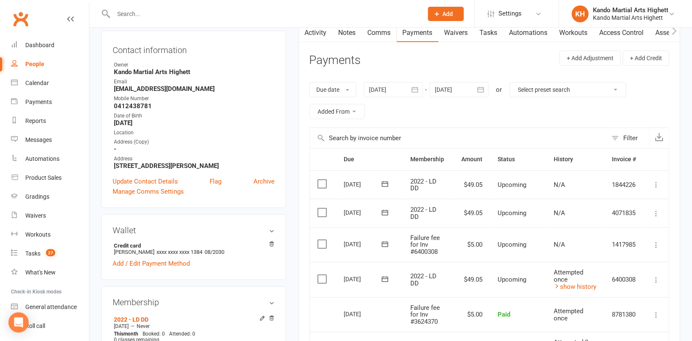
click at [317, 32] on link "Activity" at bounding box center [316, 32] width 34 height 19
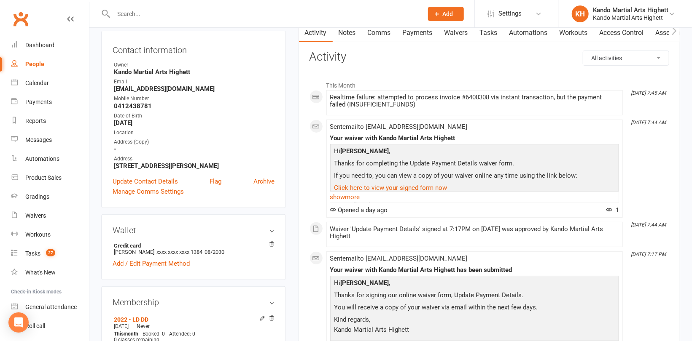
click at [424, 30] on link "Payments" at bounding box center [418, 32] width 42 height 19
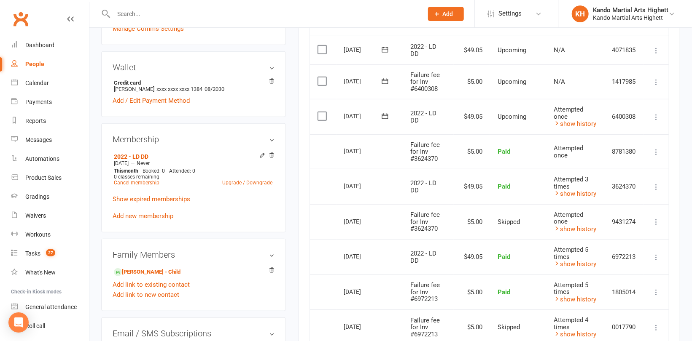
scroll to position [253, 0]
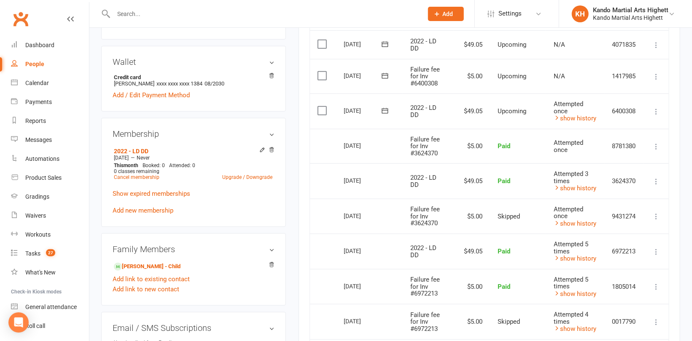
click at [658, 111] on icon at bounding box center [656, 111] width 8 height 8
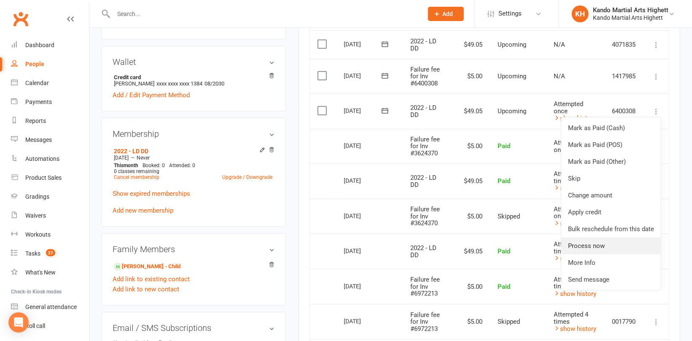
drag, startPoint x: 606, startPoint y: 245, endPoint x: 561, endPoint y: 207, distance: 59.3
click at [606, 245] on link "Process now" at bounding box center [610, 246] width 99 height 17
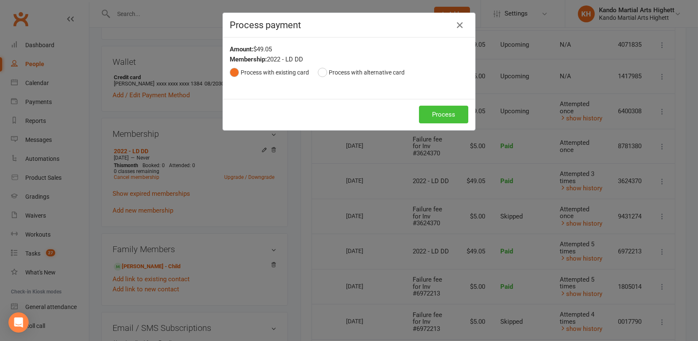
click at [449, 108] on button "Process" at bounding box center [443, 115] width 49 height 18
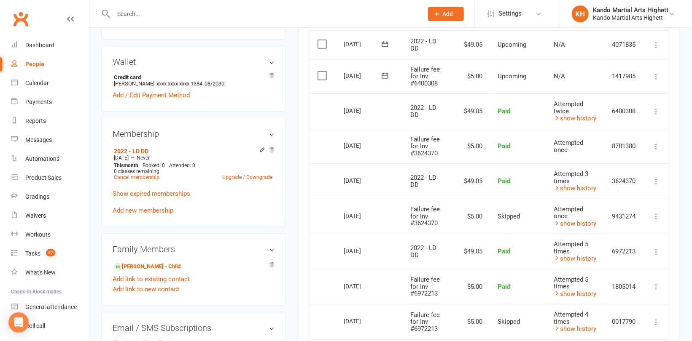
click at [655, 72] on button at bounding box center [656, 77] width 10 height 10
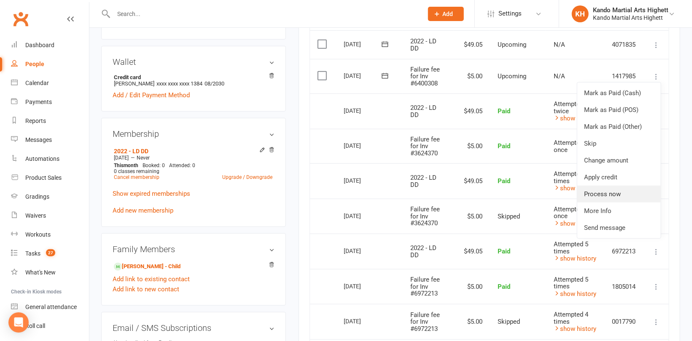
drag, startPoint x: 605, startPoint y: 192, endPoint x: 561, endPoint y: 172, distance: 48.3
click at [604, 192] on link "Process now" at bounding box center [618, 194] width 83 height 17
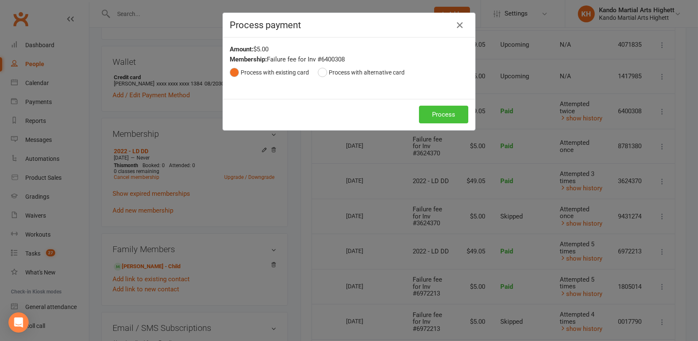
click at [443, 113] on button "Process" at bounding box center [443, 115] width 49 height 18
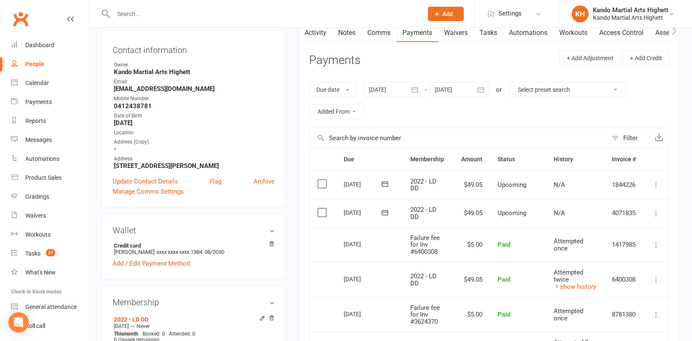
scroll to position [42, 0]
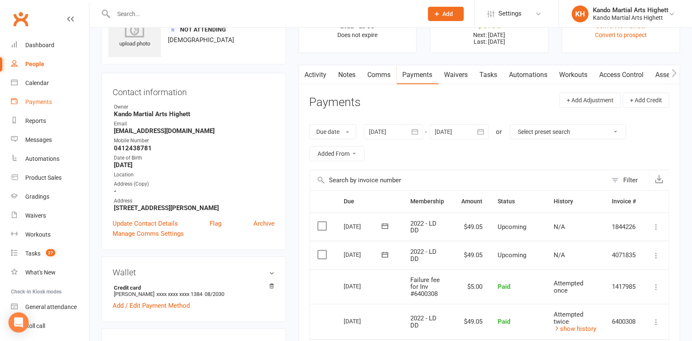
click at [35, 101] on div "Payments" at bounding box center [38, 102] width 27 height 7
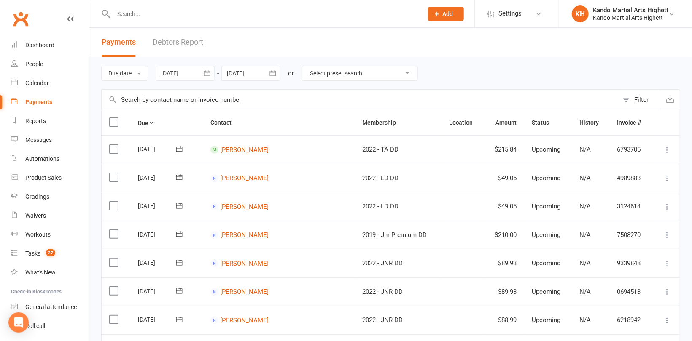
click at [180, 44] on link "Debtors Report" at bounding box center [178, 42] width 51 height 29
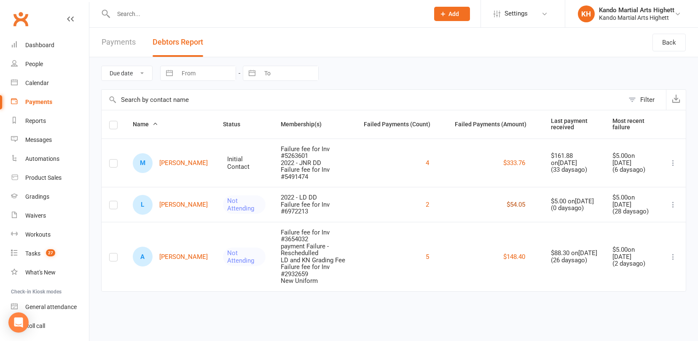
click at [507, 206] on button "$54.05" at bounding box center [516, 205] width 19 height 10
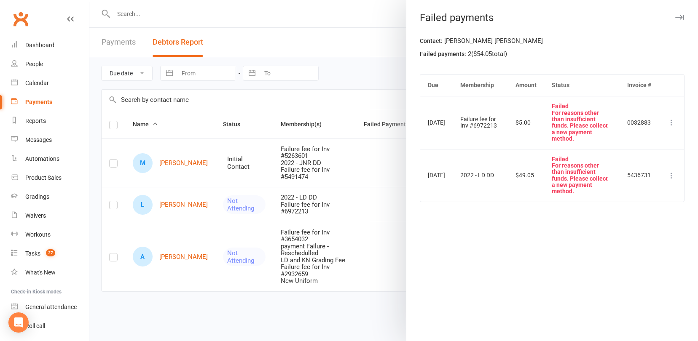
click at [175, 208] on div at bounding box center [393, 170] width 609 height 341
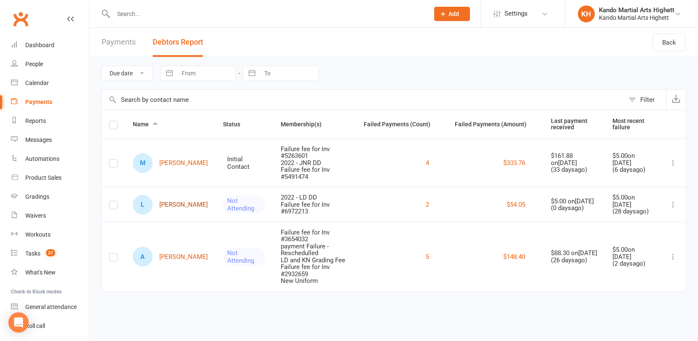
click at [169, 208] on link "L Laura Dockendorff" at bounding box center [170, 205] width 75 height 20
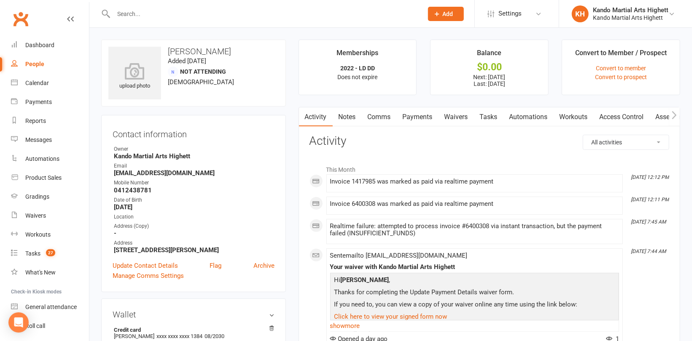
drag, startPoint x: 417, startPoint y: 111, endPoint x: 421, endPoint y: 115, distance: 5.7
click at [418, 111] on link "Payments" at bounding box center [418, 116] width 42 height 19
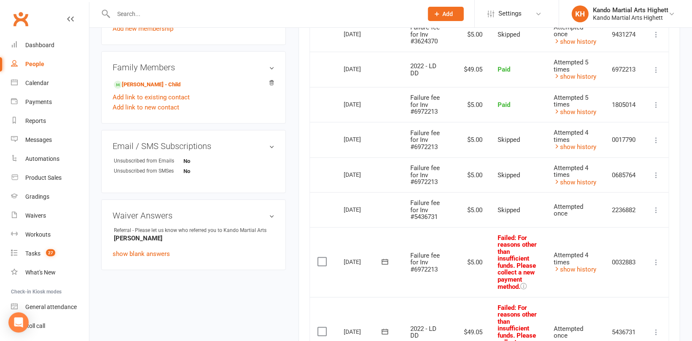
scroll to position [548, 0]
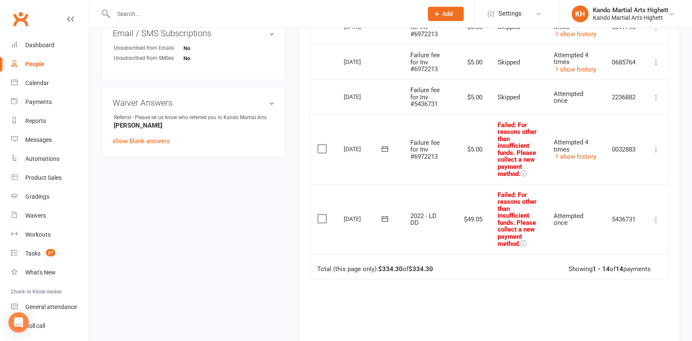
click at [656, 215] on icon at bounding box center [656, 219] width 8 height 8
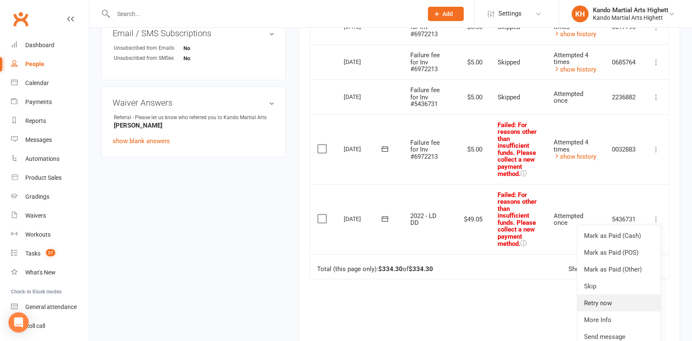
click at [622, 298] on link "Retry now" at bounding box center [618, 303] width 83 height 17
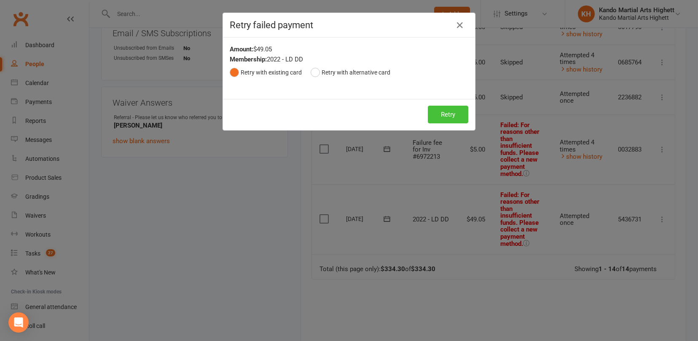
click at [446, 118] on button "Retry" at bounding box center [448, 115] width 40 height 18
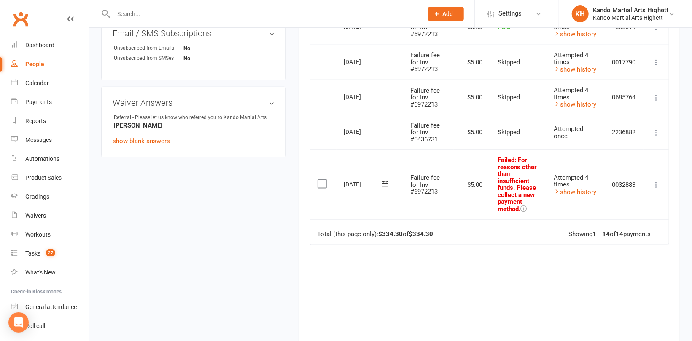
click at [657, 181] on icon at bounding box center [656, 185] width 8 height 8
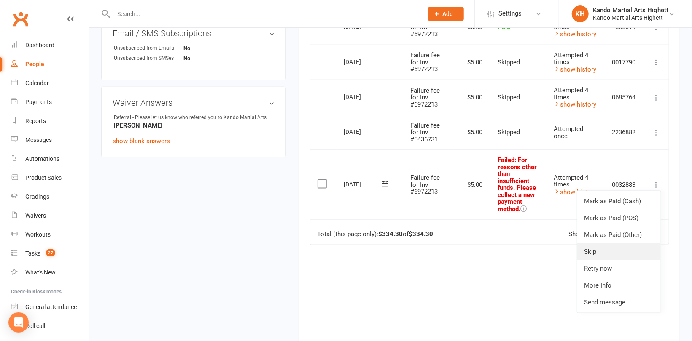
click at [601, 247] on link "Skip" at bounding box center [618, 252] width 83 height 17
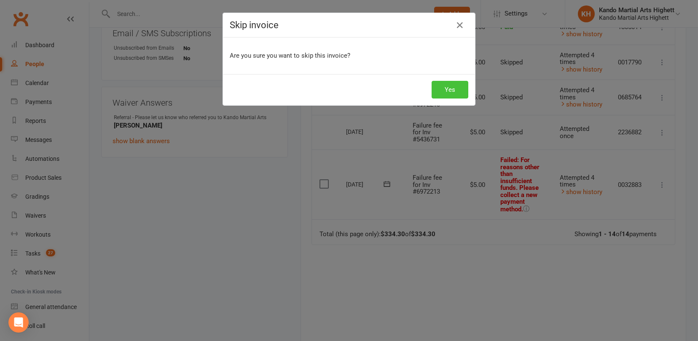
click at [455, 86] on button "Yes" at bounding box center [450, 90] width 37 height 18
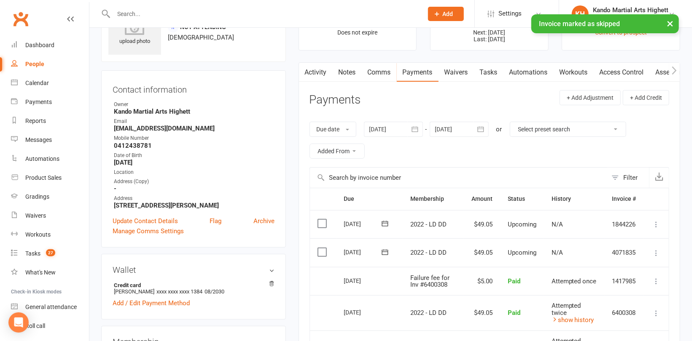
scroll to position [42, 0]
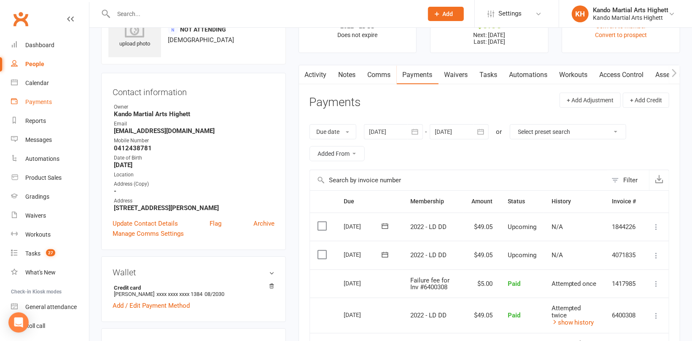
click at [38, 102] on div "Payments" at bounding box center [38, 102] width 27 height 7
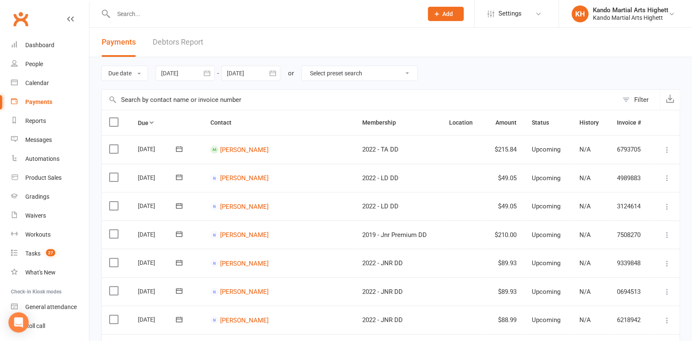
click at [182, 40] on link "Debtors Report" at bounding box center [178, 42] width 51 height 29
